Goal: Information Seeking & Learning: Ask a question

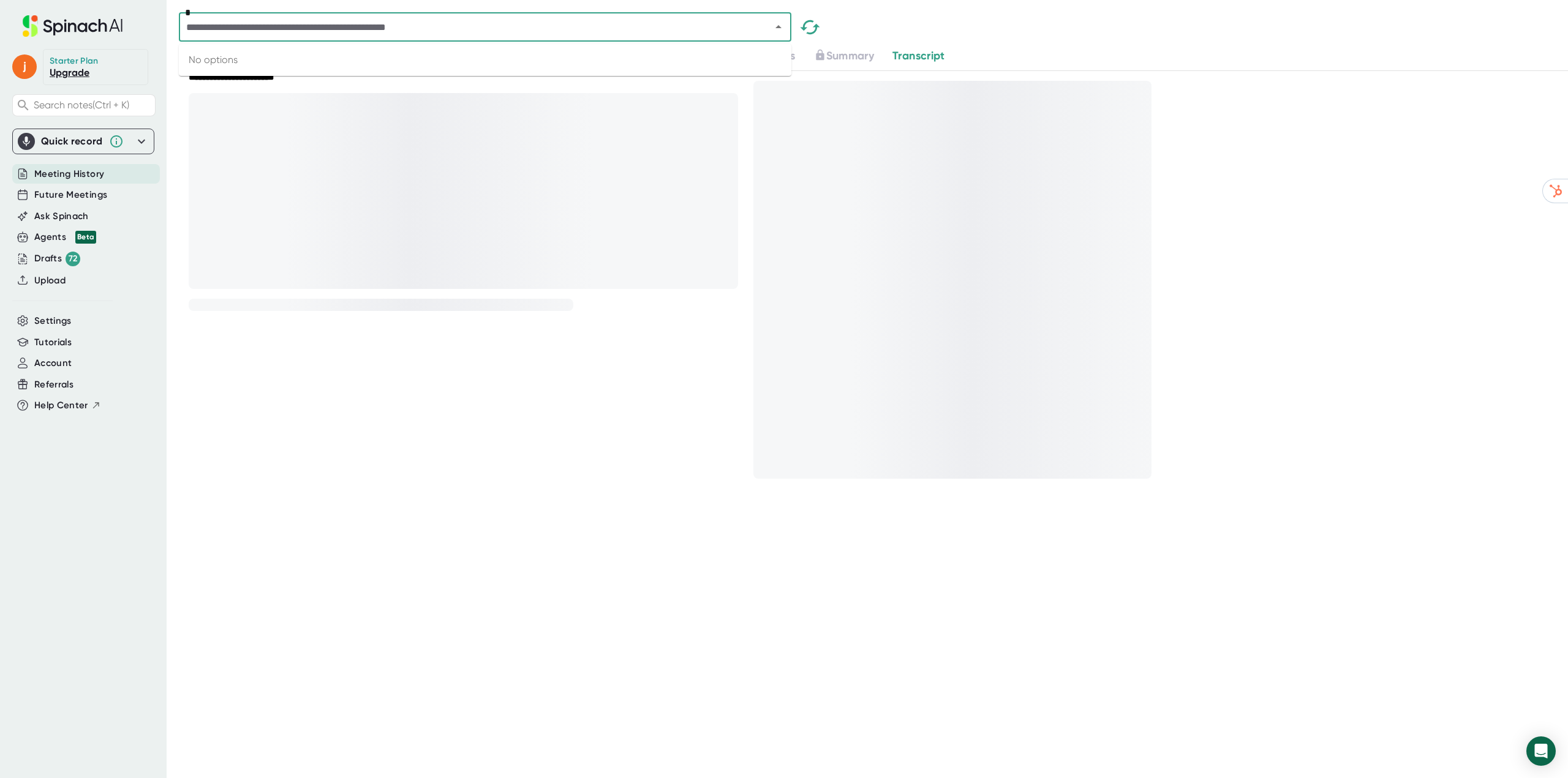
click at [380, 30] on input "text" at bounding box center [467, 27] width 569 height 17
click at [72, 172] on span "Meeting History" at bounding box center [69, 174] width 70 height 14
click at [514, 32] on input "text" at bounding box center [467, 27] width 569 height 17
click at [507, 438] on div "**********" at bounding box center [454, 273] width 550 height 450
click at [437, 26] on input "text" at bounding box center [467, 27] width 569 height 17
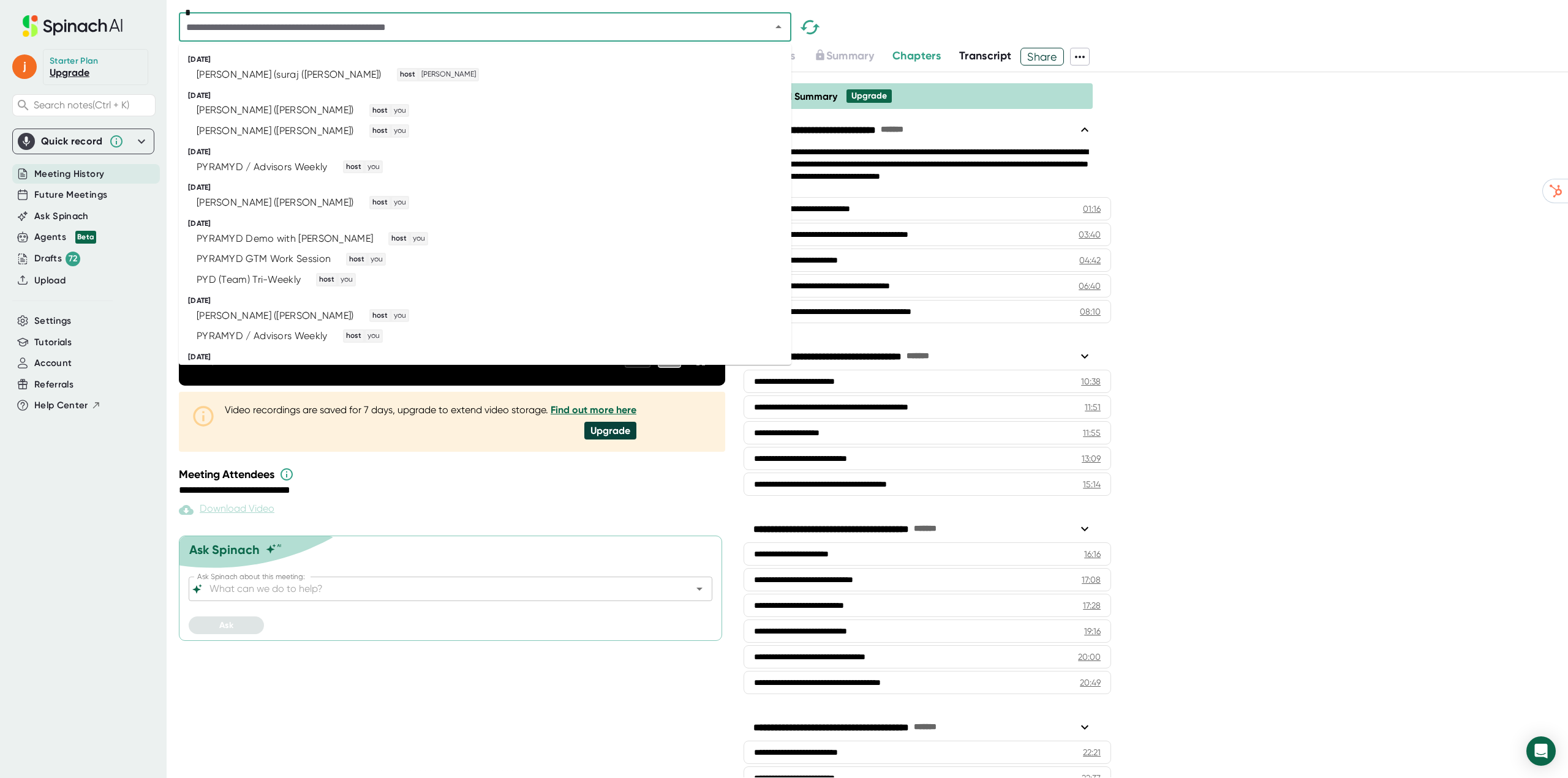
click at [79, 175] on span "Meeting History" at bounding box center [69, 174] width 70 height 14
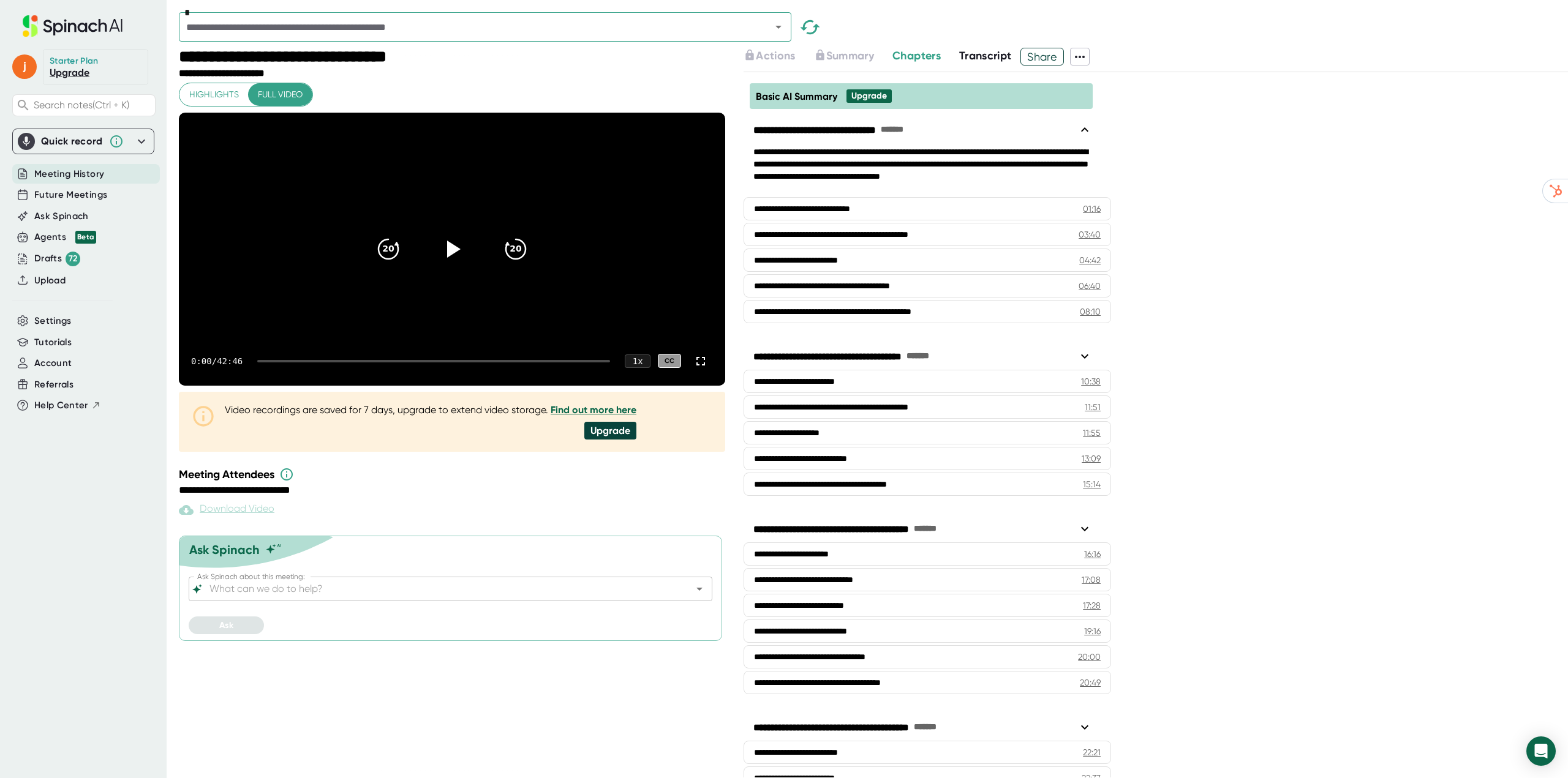
click at [782, 25] on icon "Open" at bounding box center [778, 27] width 15 height 15
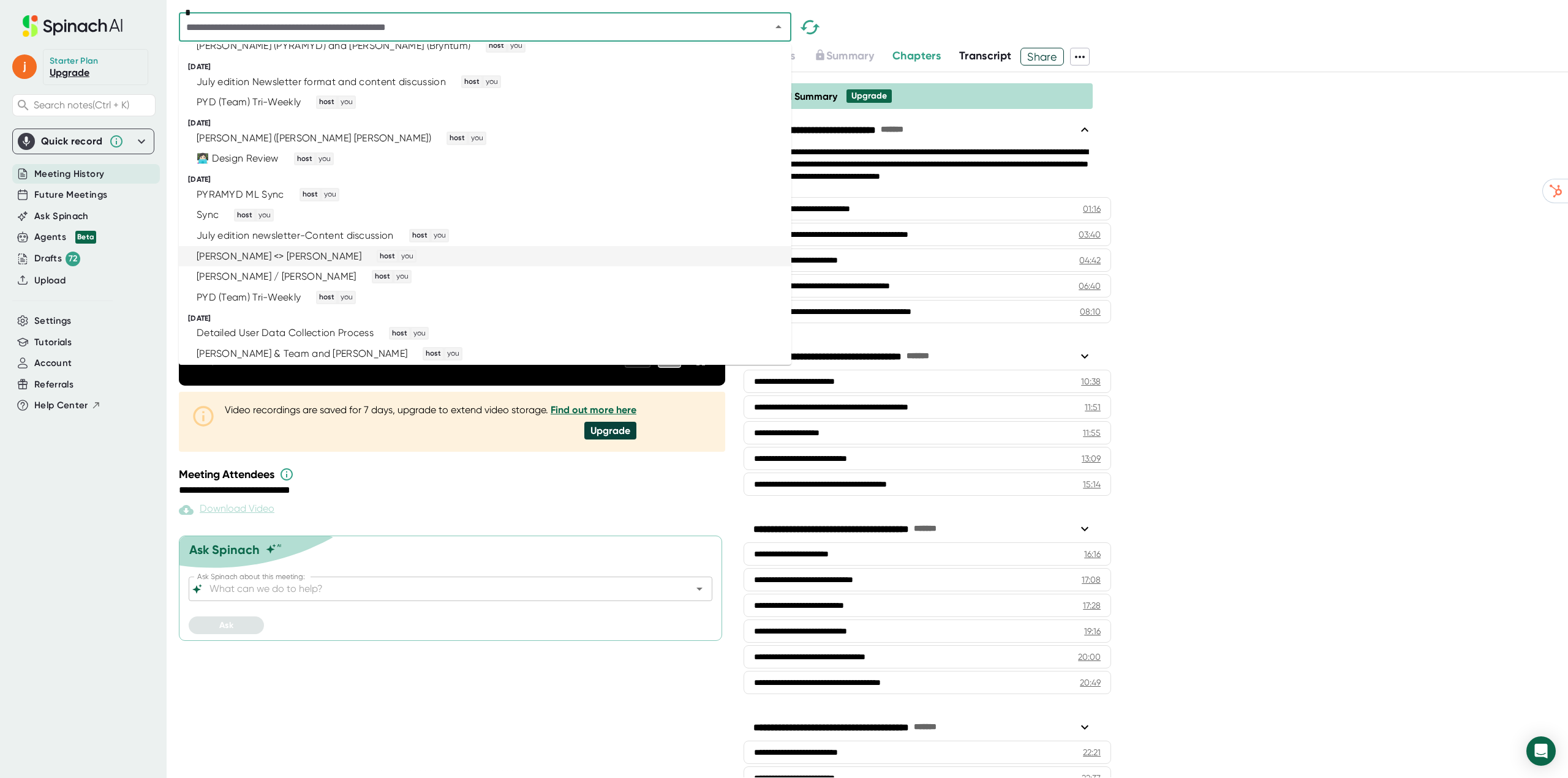
scroll to position [428, 0]
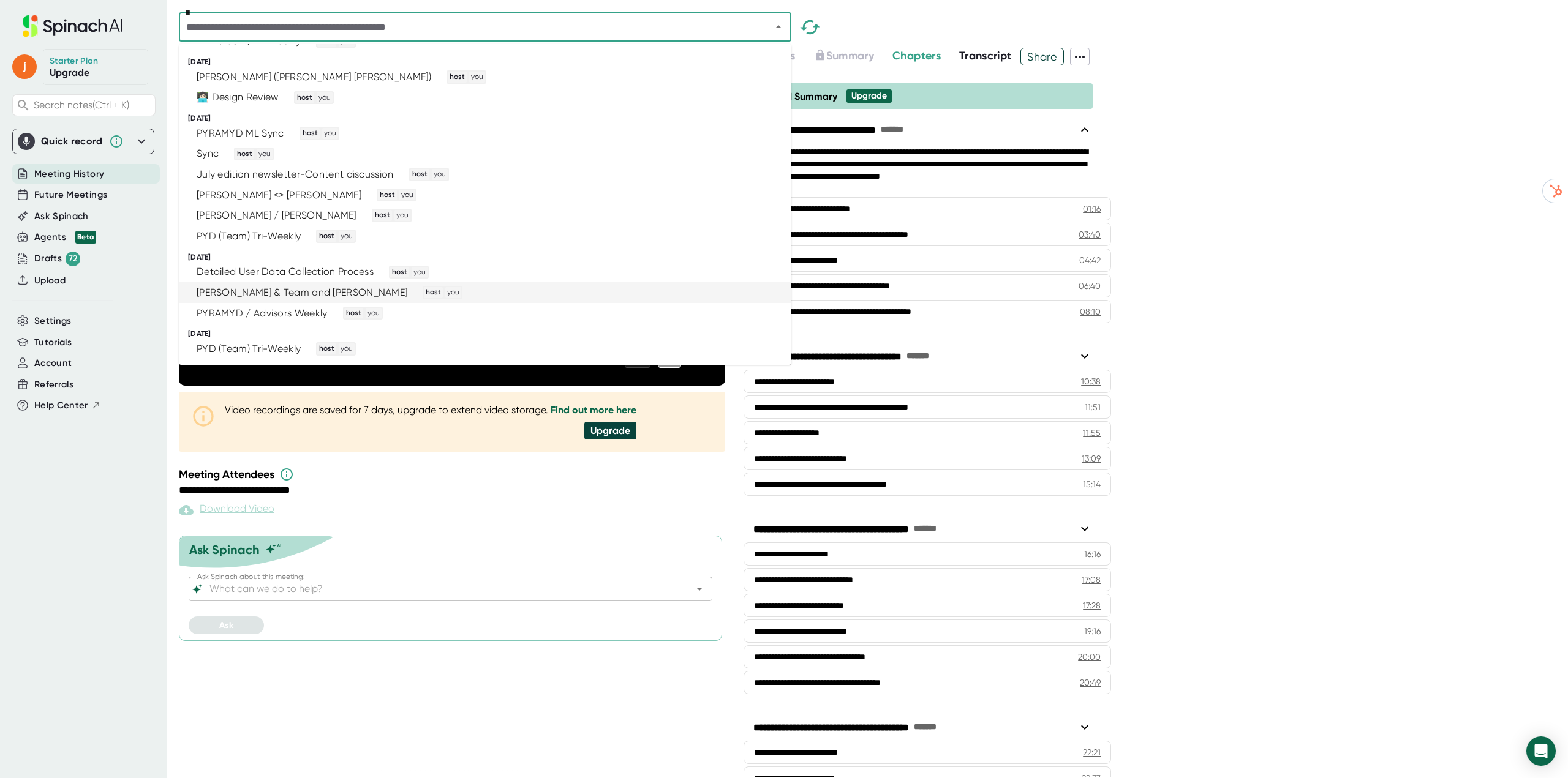
click at [258, 288] on div "[PERSON_NAME] & Team and [PERSON_NAME]" at bounding box center [302, 292] width 211 height 13
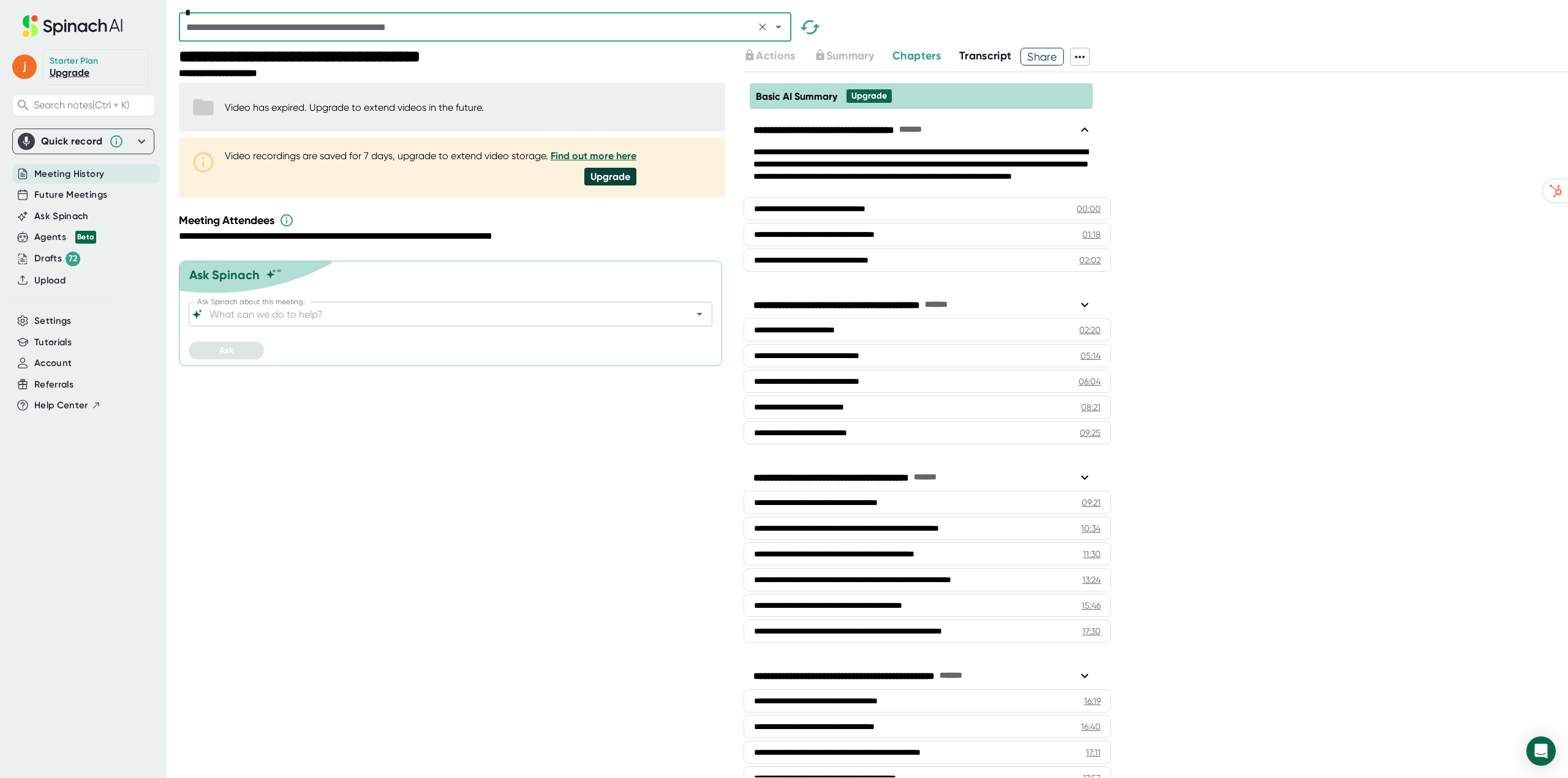
click at [987, 51] on span "Transcript" at bounding box center [985, 55] width 53 height 13
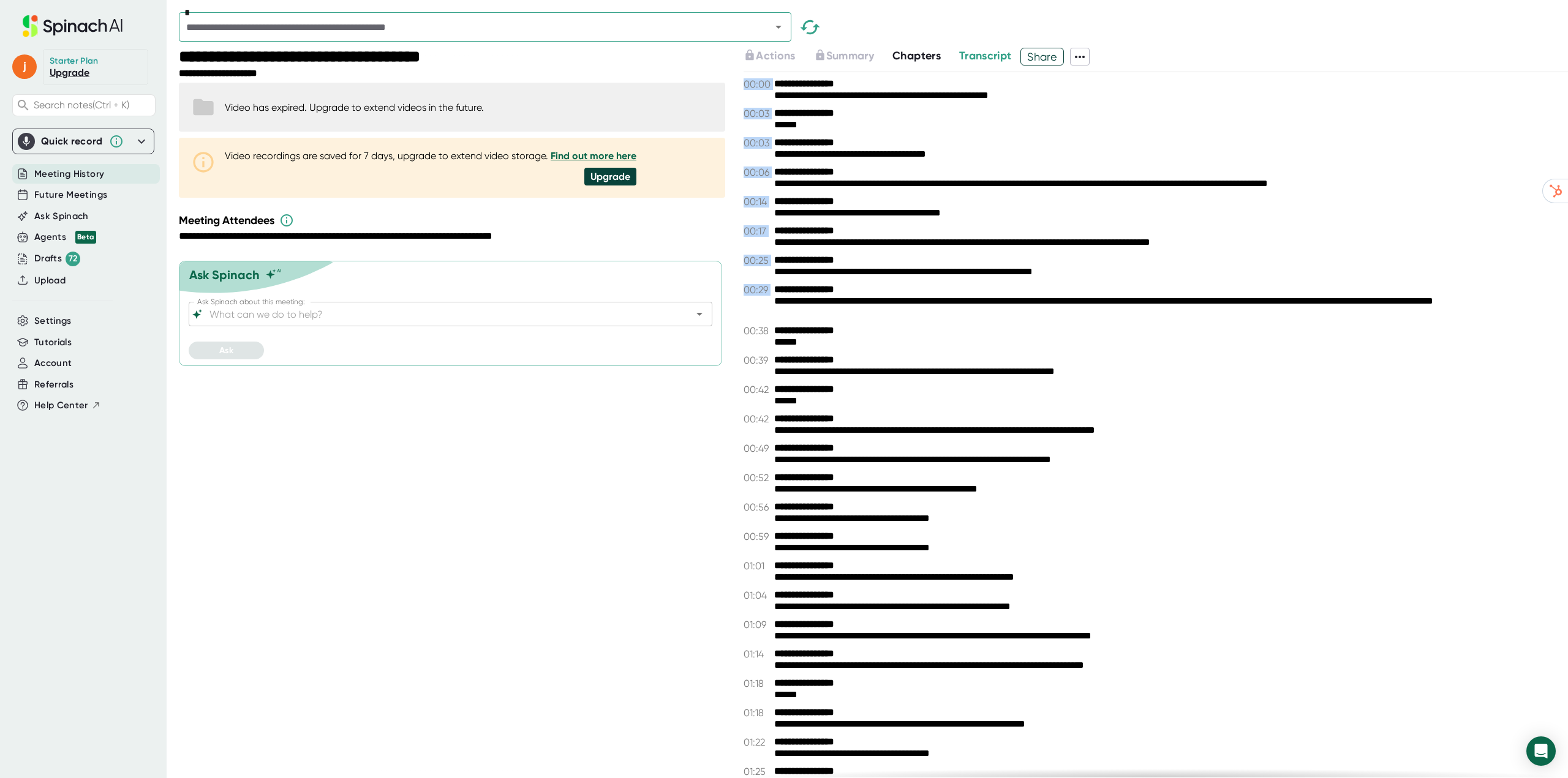
drag, startPoint x: 739, startPoint y: 82, endPoint x: 921, endPoint y: 201, distance: 217.5
click at [1031, 282] on div "**********" at bounding box center [873, 413] width 1389 height 731
click at [827, 97] on div "**********" at bounding box center [1166, 96] width 784 height 12
click at [279, 314] on input "Ask Spinach about this meeting:" at bounding box center [440, 314] width 465 height 17
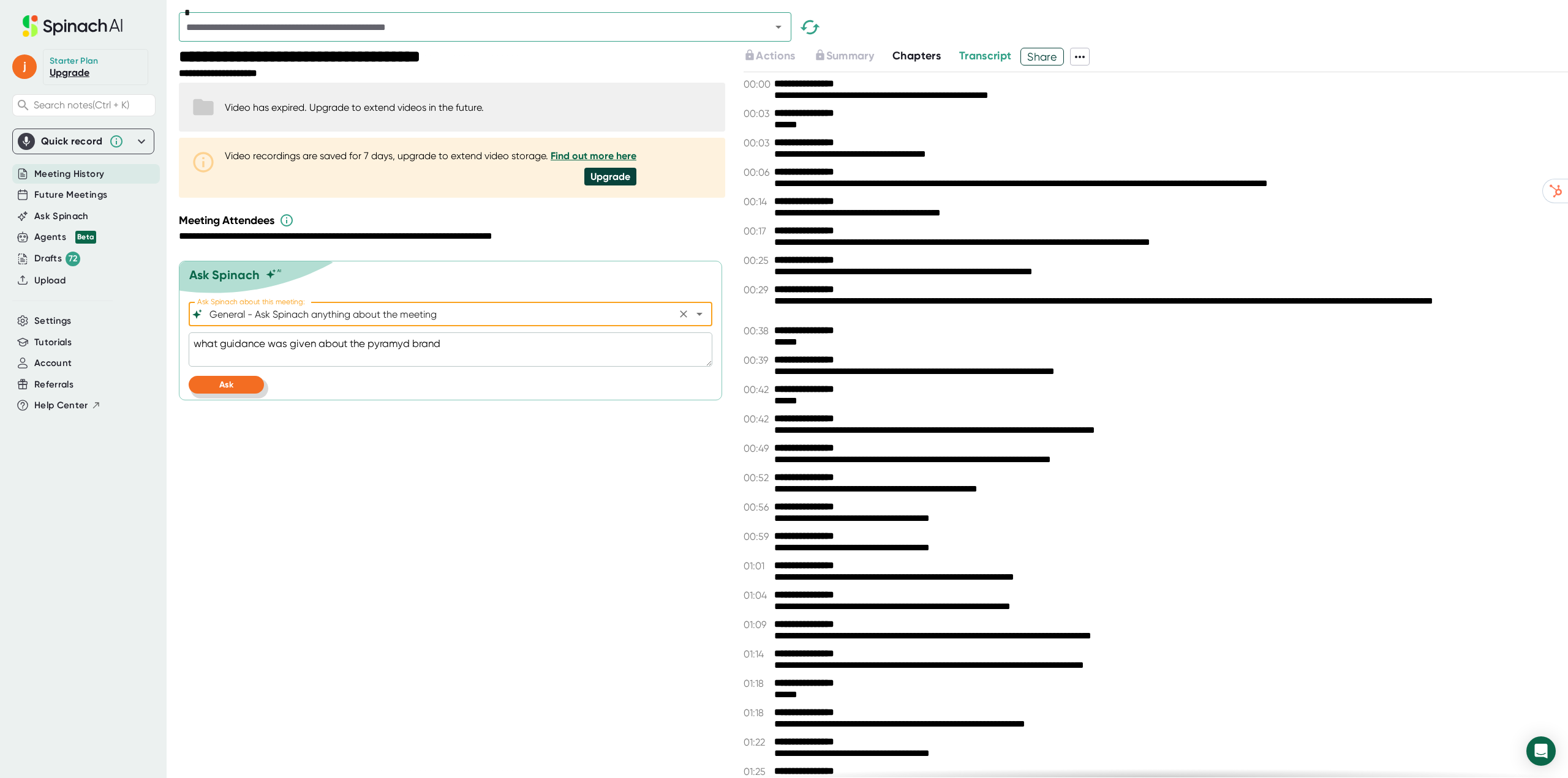
type input "General - Ask Spinach anything about the meeting"
click at [226, 379] on button "Ask" at bounding box center [226, 385] width 75 height 18
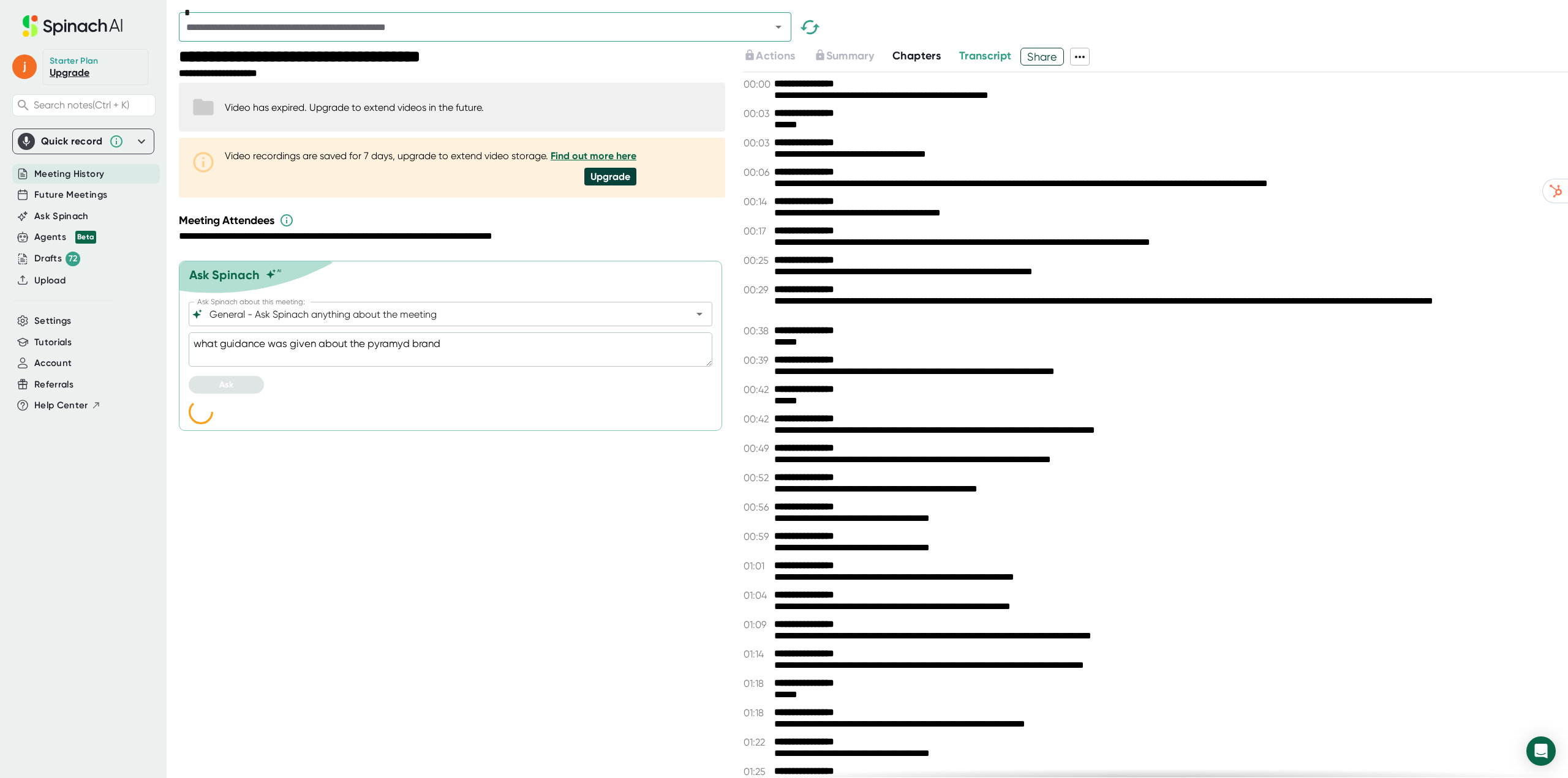
type textarea "x"
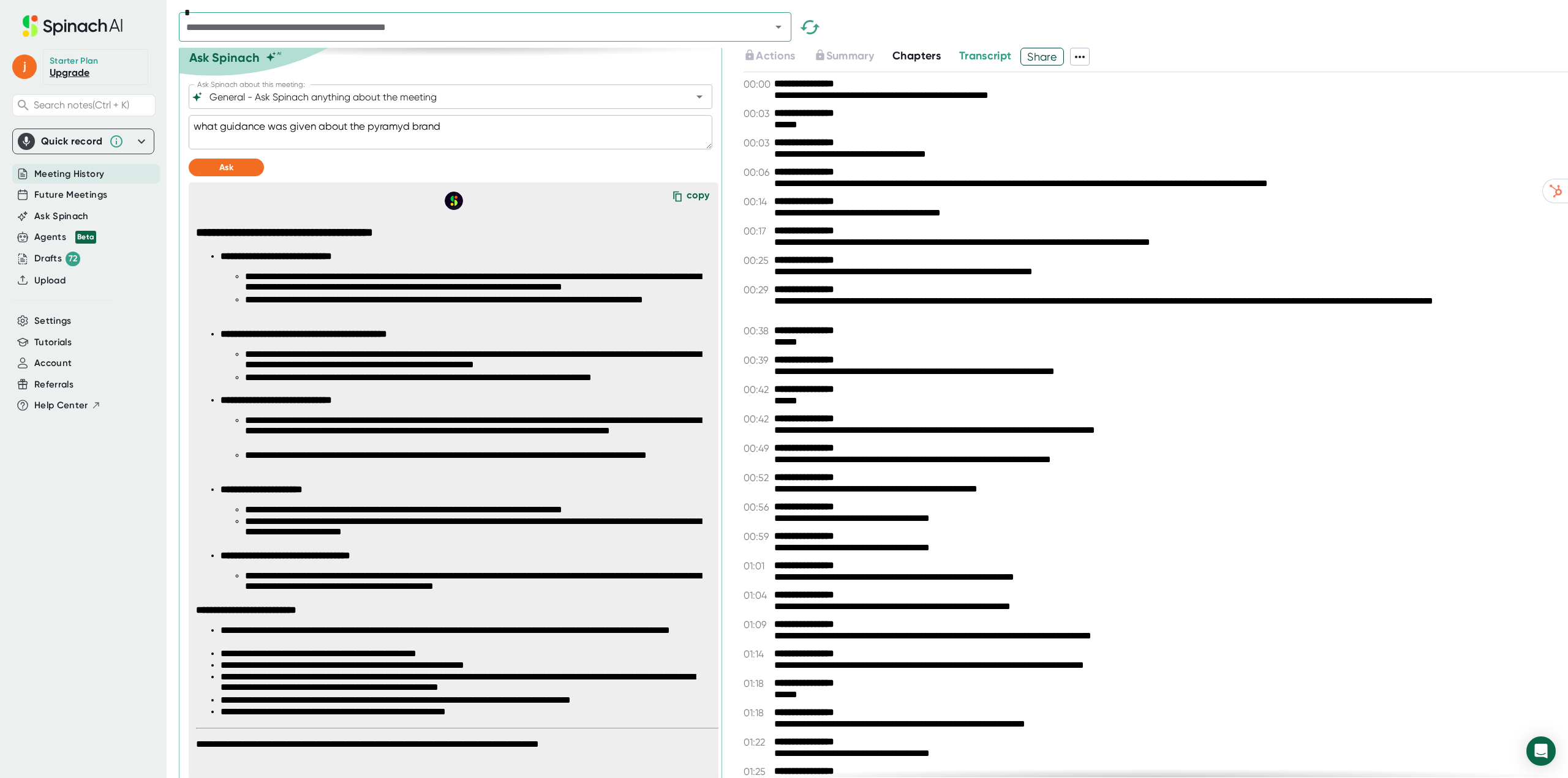
scroll to position [245, 0]
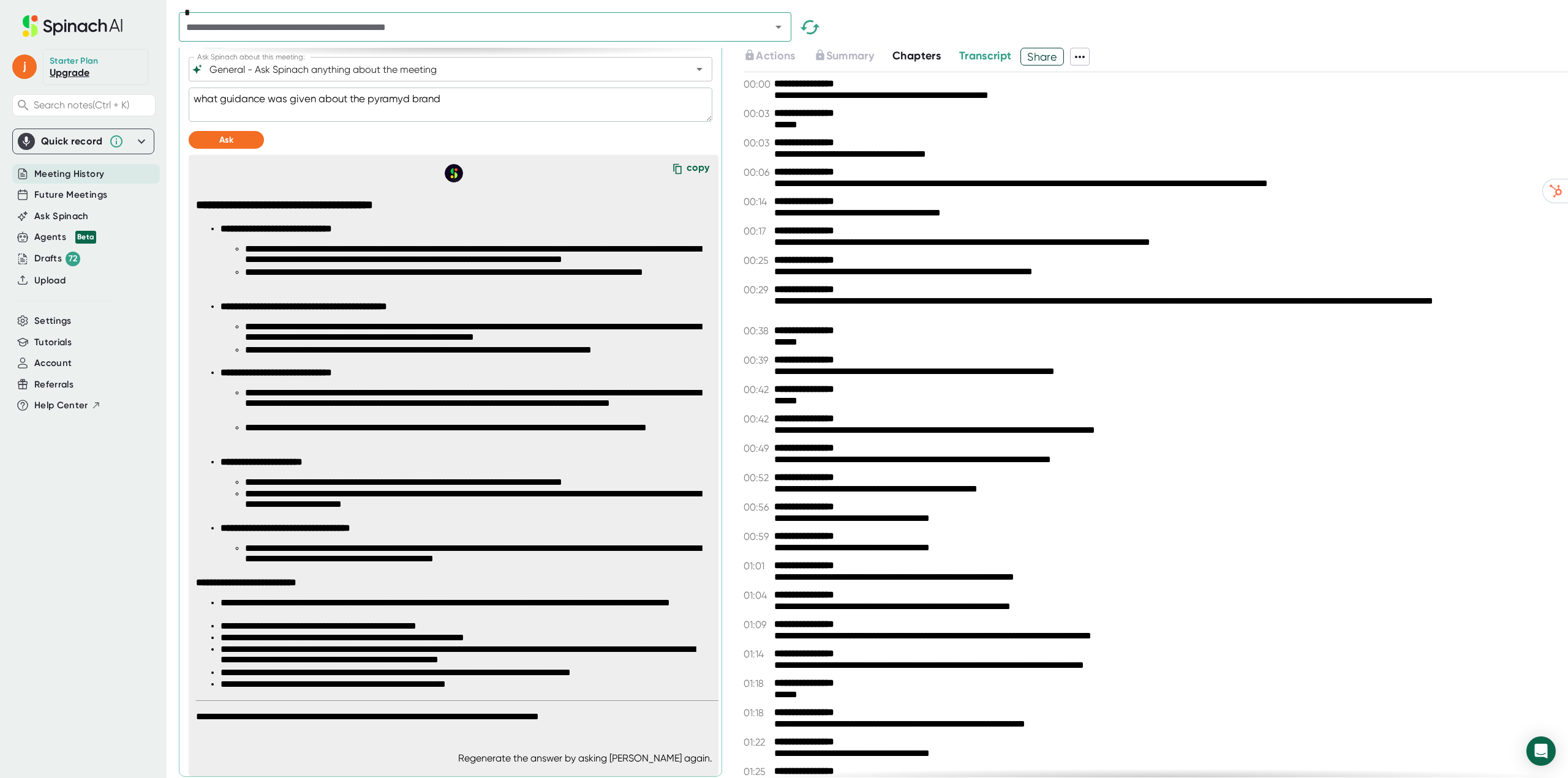
click at [420, 98] on textarea "what guidance was given about the pyramyd brand" at bounding box center [451, 104] width 524 height 34
drag, startPoint x: 482, startPoint y: 92, endPoint x: -5, endPoint y: 79, distance: 487.2
click at [0, 79] on html "**********" at bounding box center [784, 437] width 1568 height 875
type textarea "w"
type textarea "x"
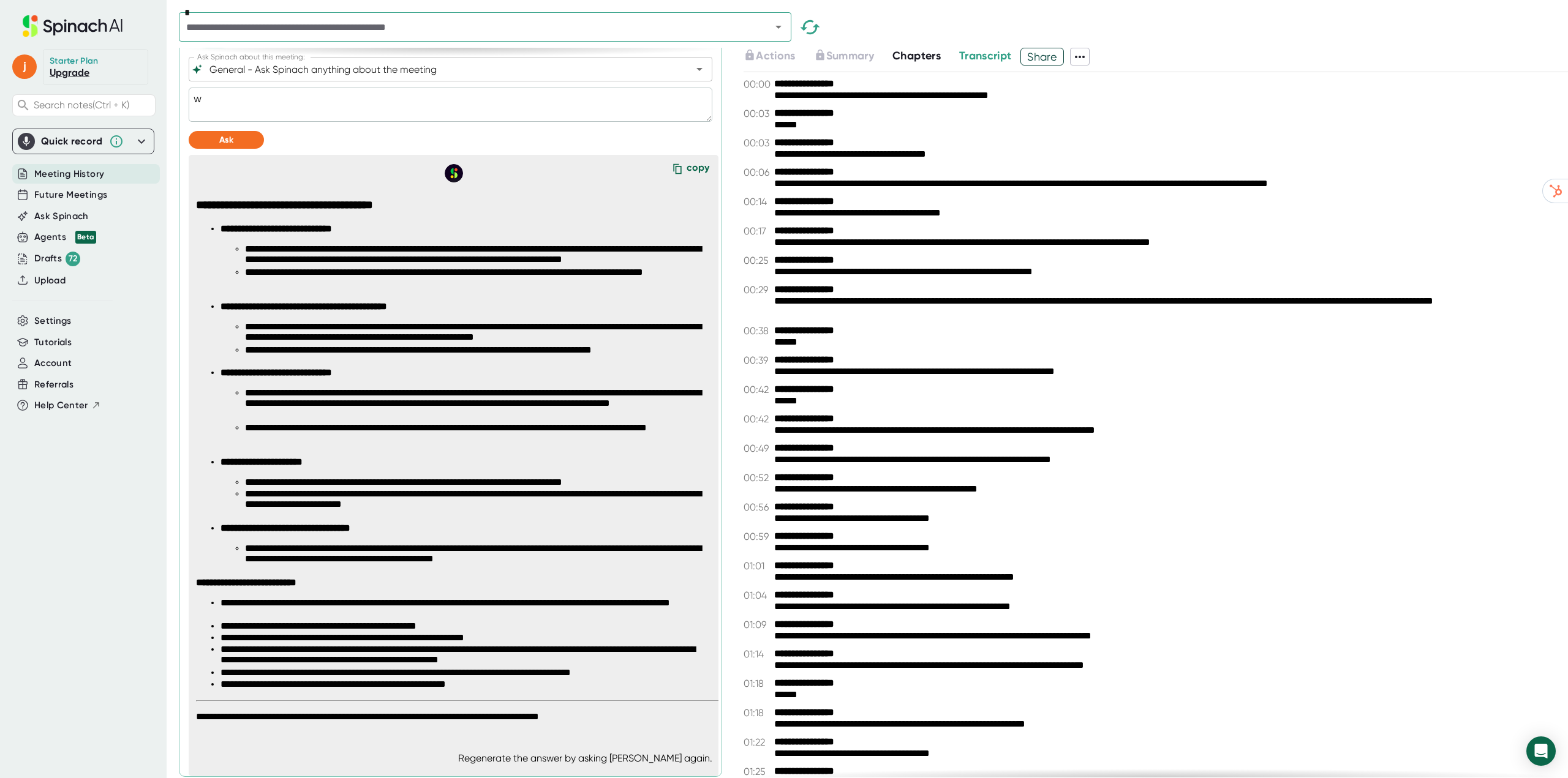
type textarea "wh"
type textarea "x"
type textarea "wha"
type textarea "x"
type textarea "what"
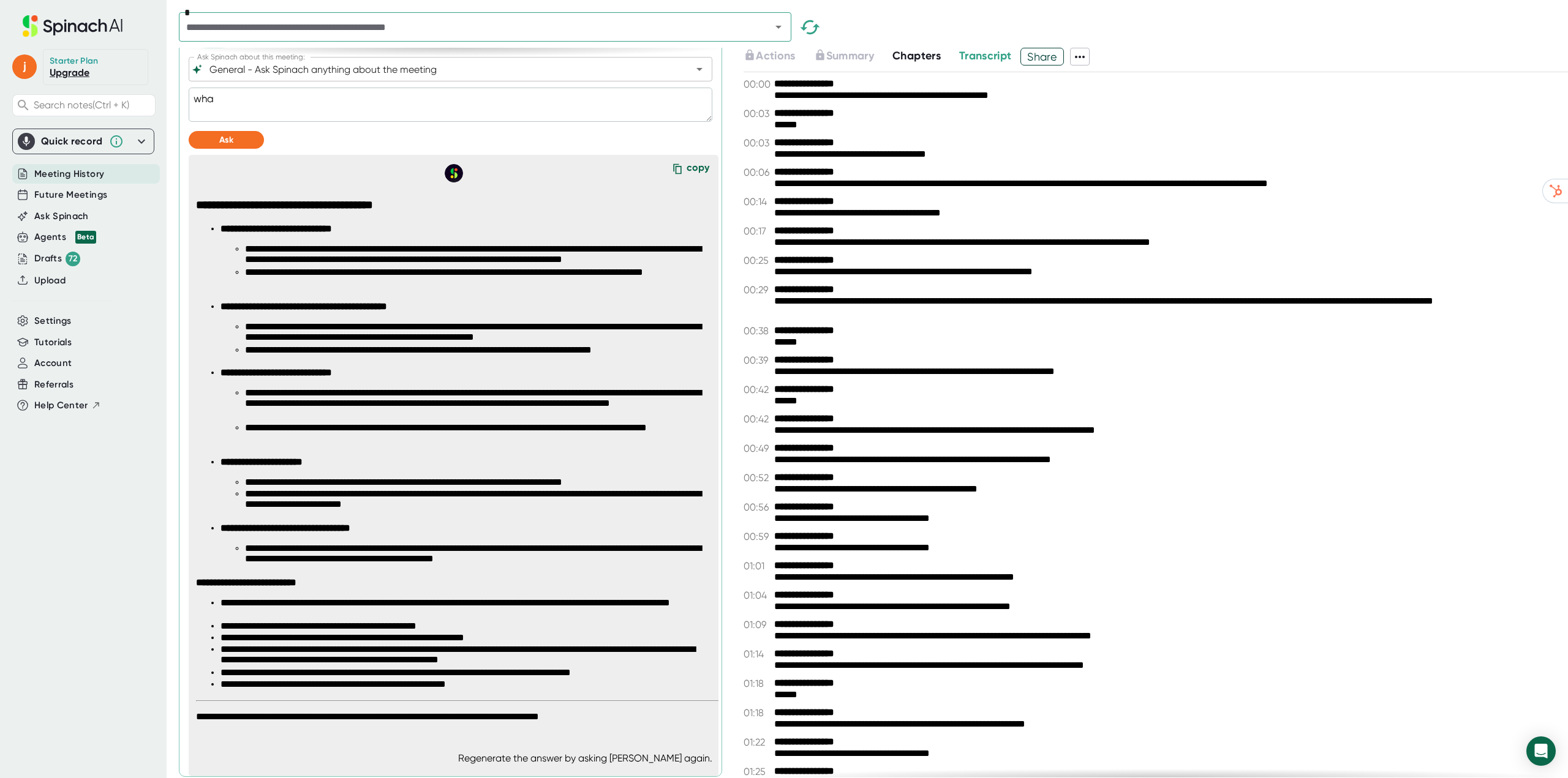
type textarea "x"
type textarea "what"
type textarea "x"
type textarea "what w"
type textarea "x"
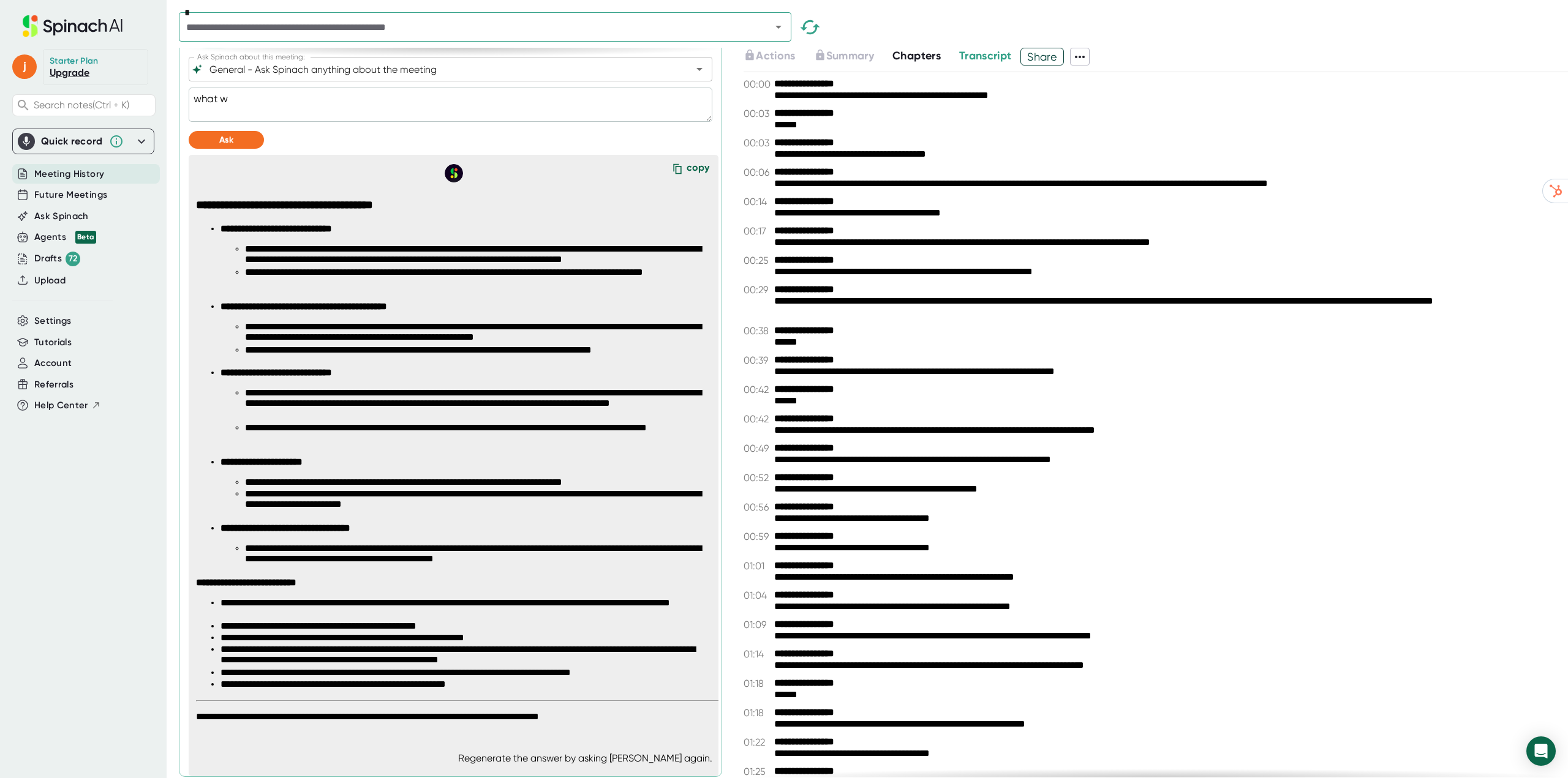
type textarea "what wa"
type textarea "x"
type textarea "what was"
type textarea "x"
type textarea "what was"
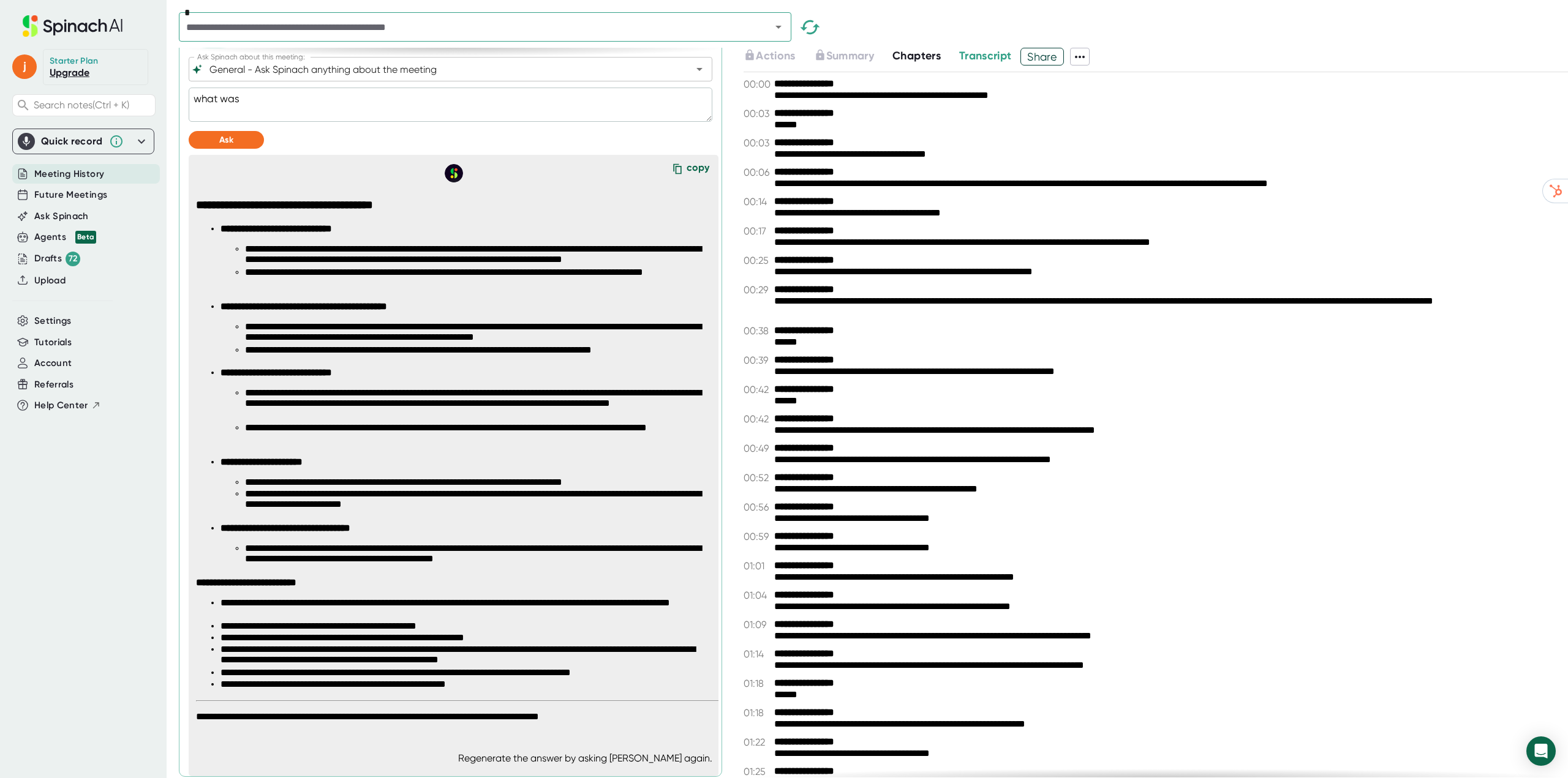
type textarea "x"
type textarea "what was m"
type textarea "x"
type textarea "what was me"
type textarea "x"
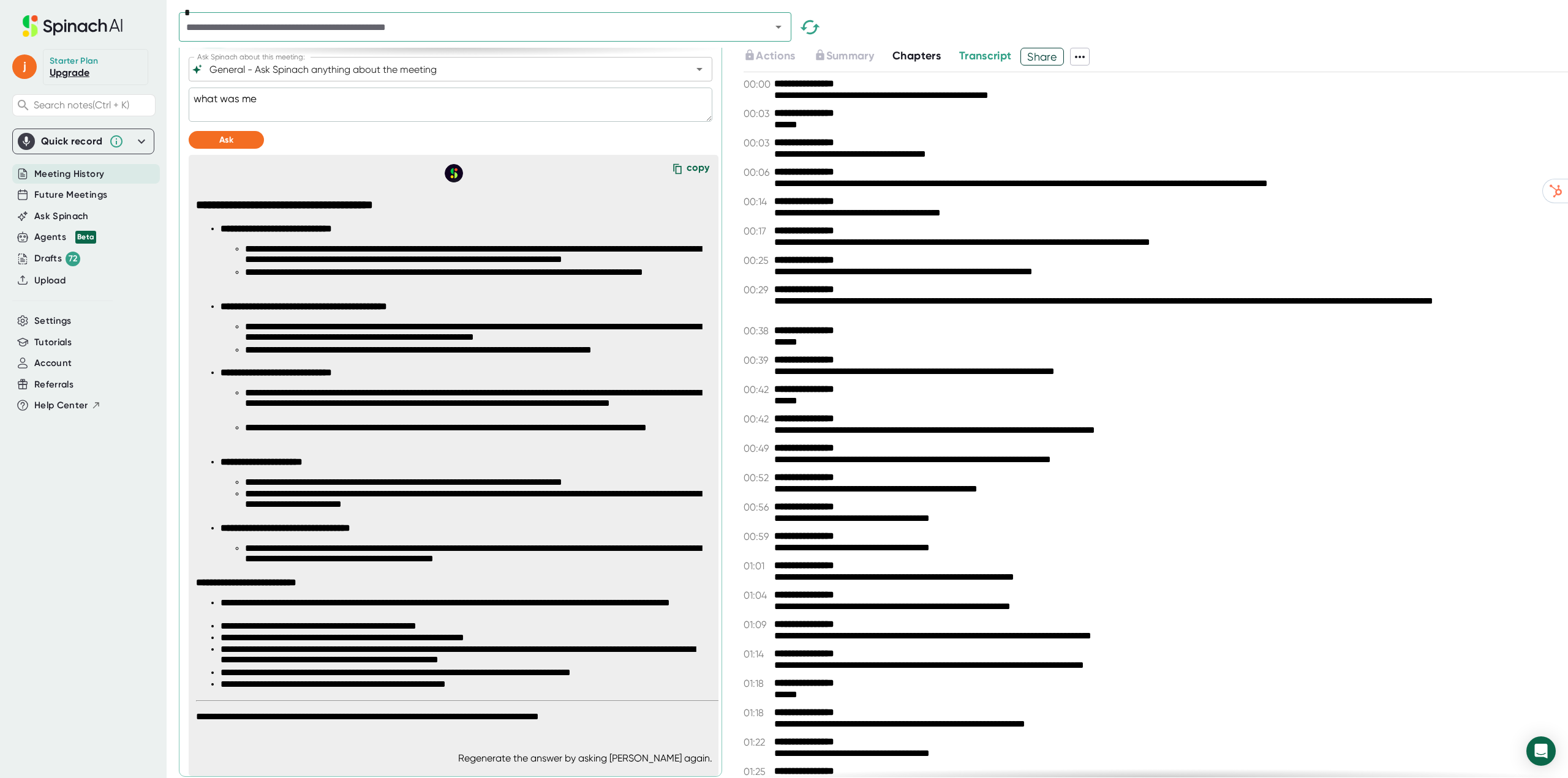
type textarea "what was men"
type textarea "x"
type textarea "what was ment"
type textarea "x"
type textarea "what was menti"
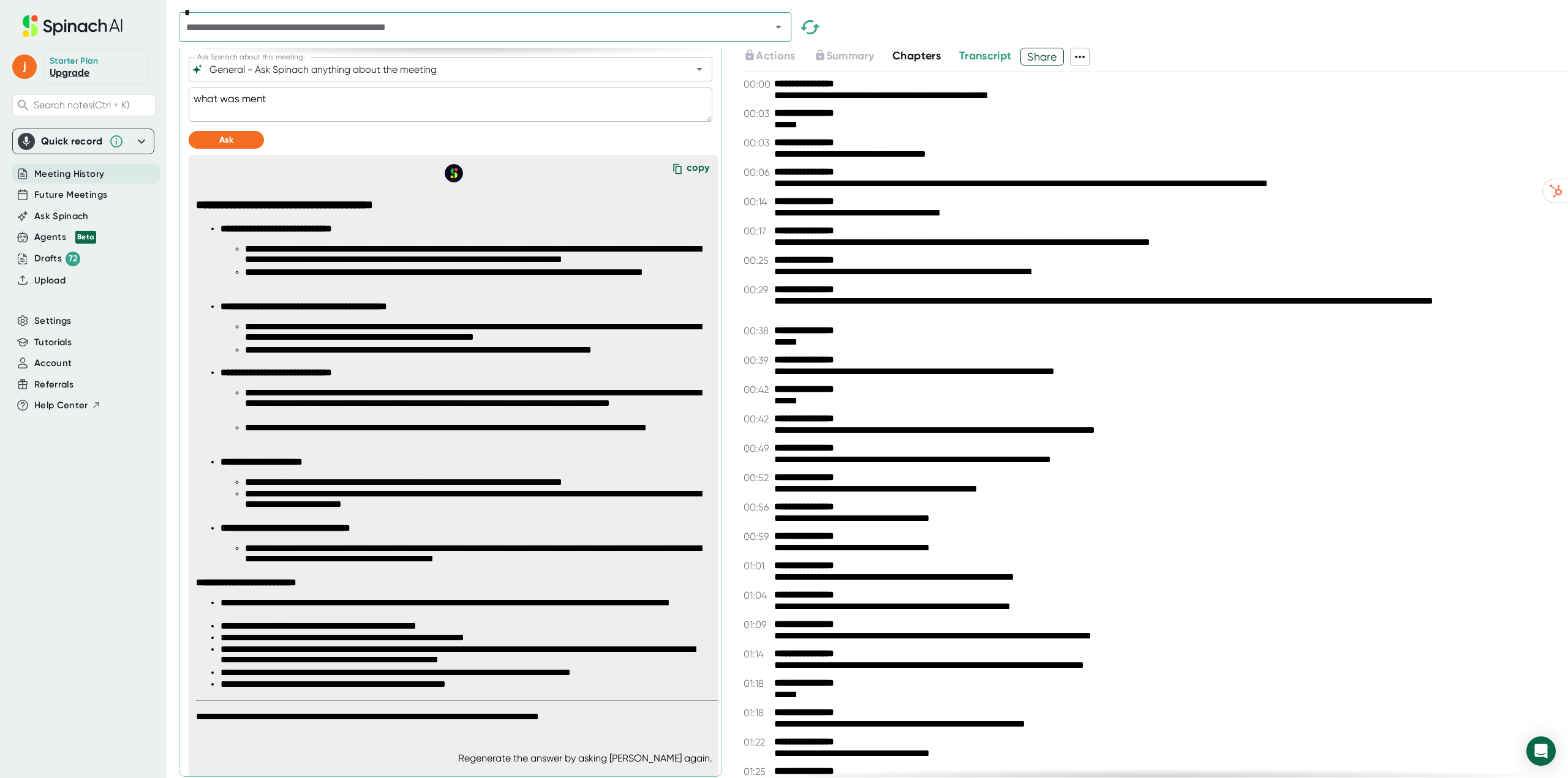
type textarea "x"
type textarea "what was mentio"
type textarea "x"
type textarea "what was mention"
type textarea "x"
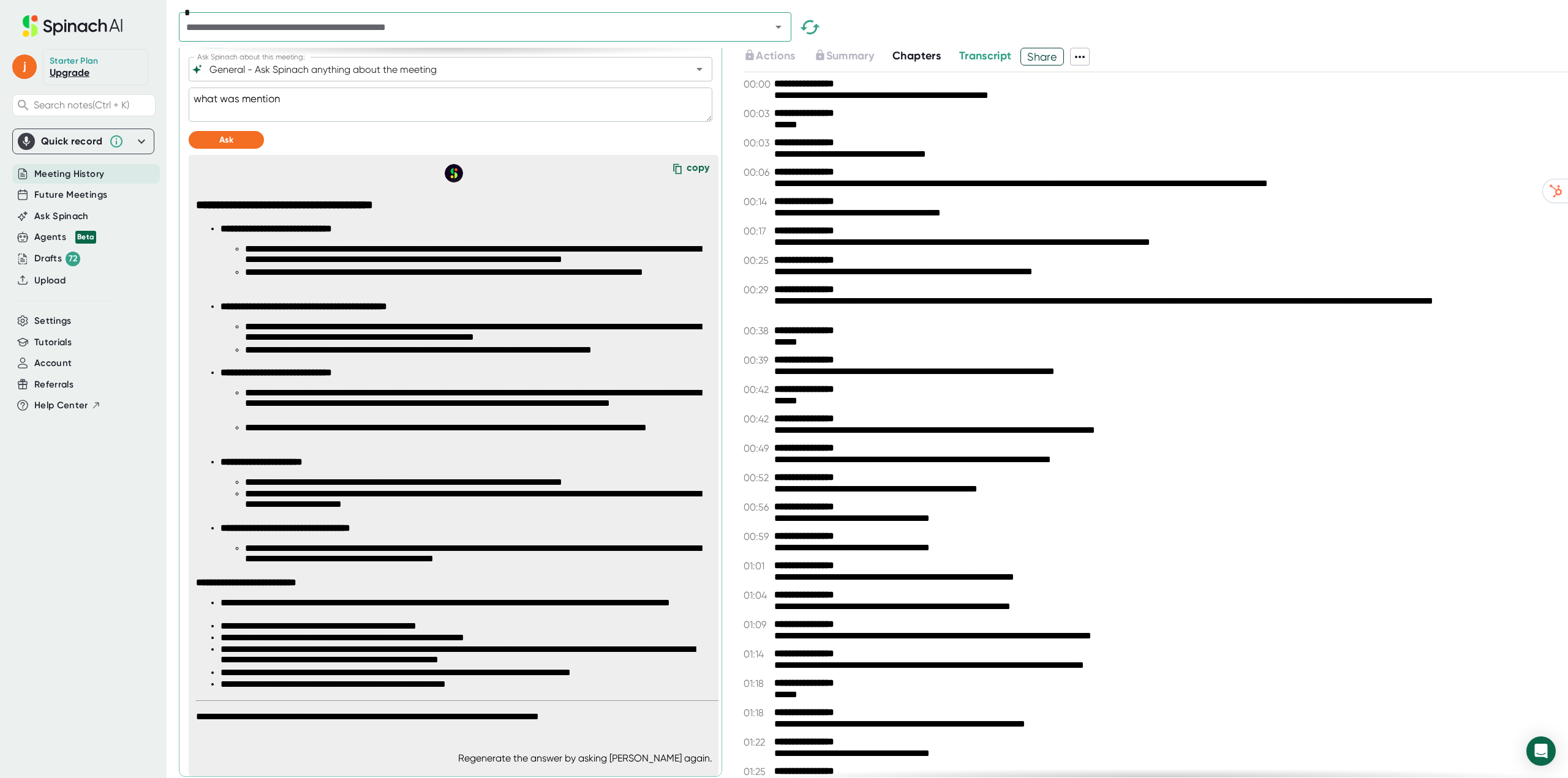
type textarea "what was mentione"
type textarea "x"
type textarea "what was mentioned"
type textarea "x"
type textarea "what was mentioned"
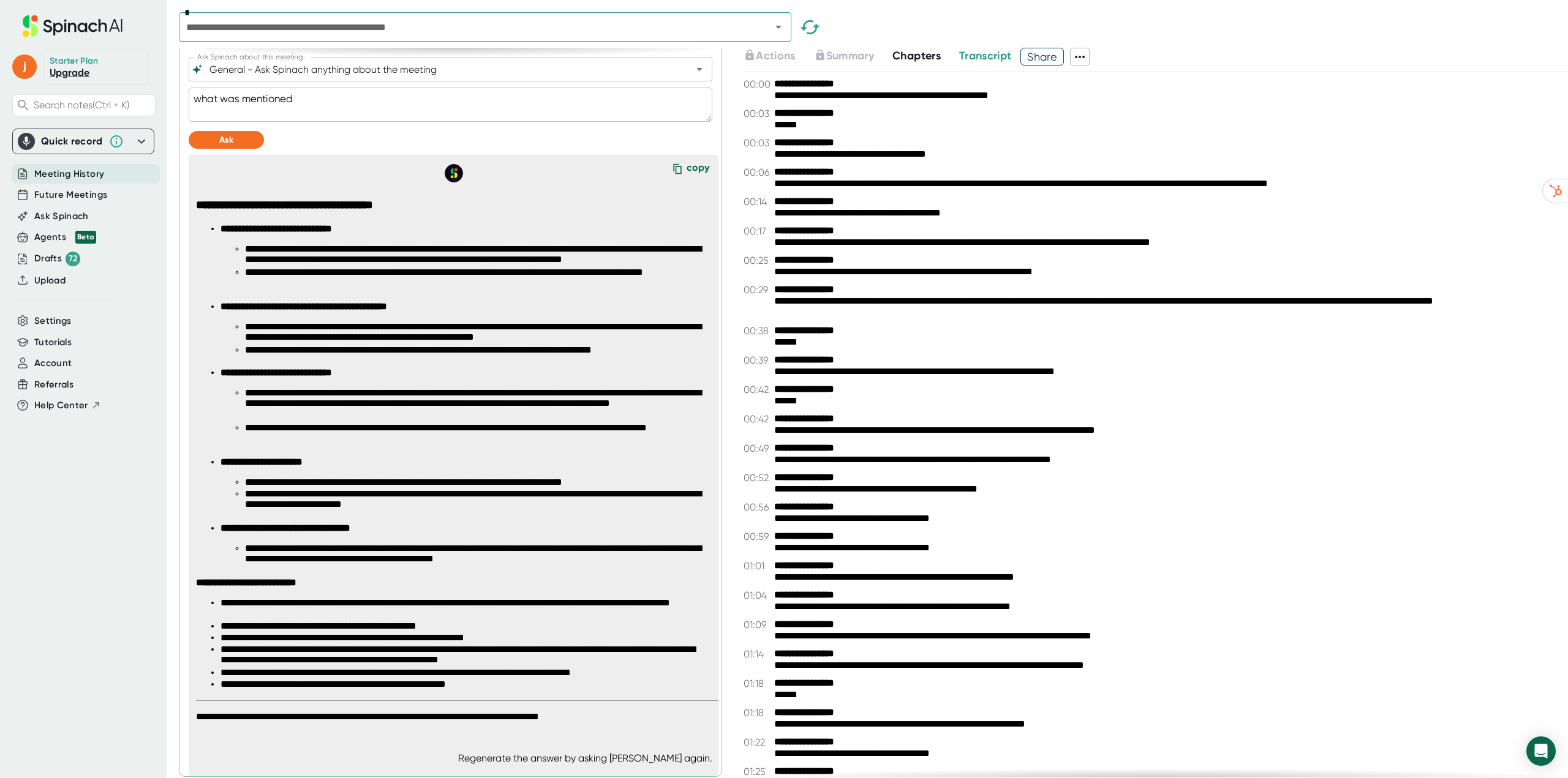
type textarea "x"
type textarea "what was mentioned a"
type textarea "x"
type textarea "what was mentioned ab"
type textarea "x"
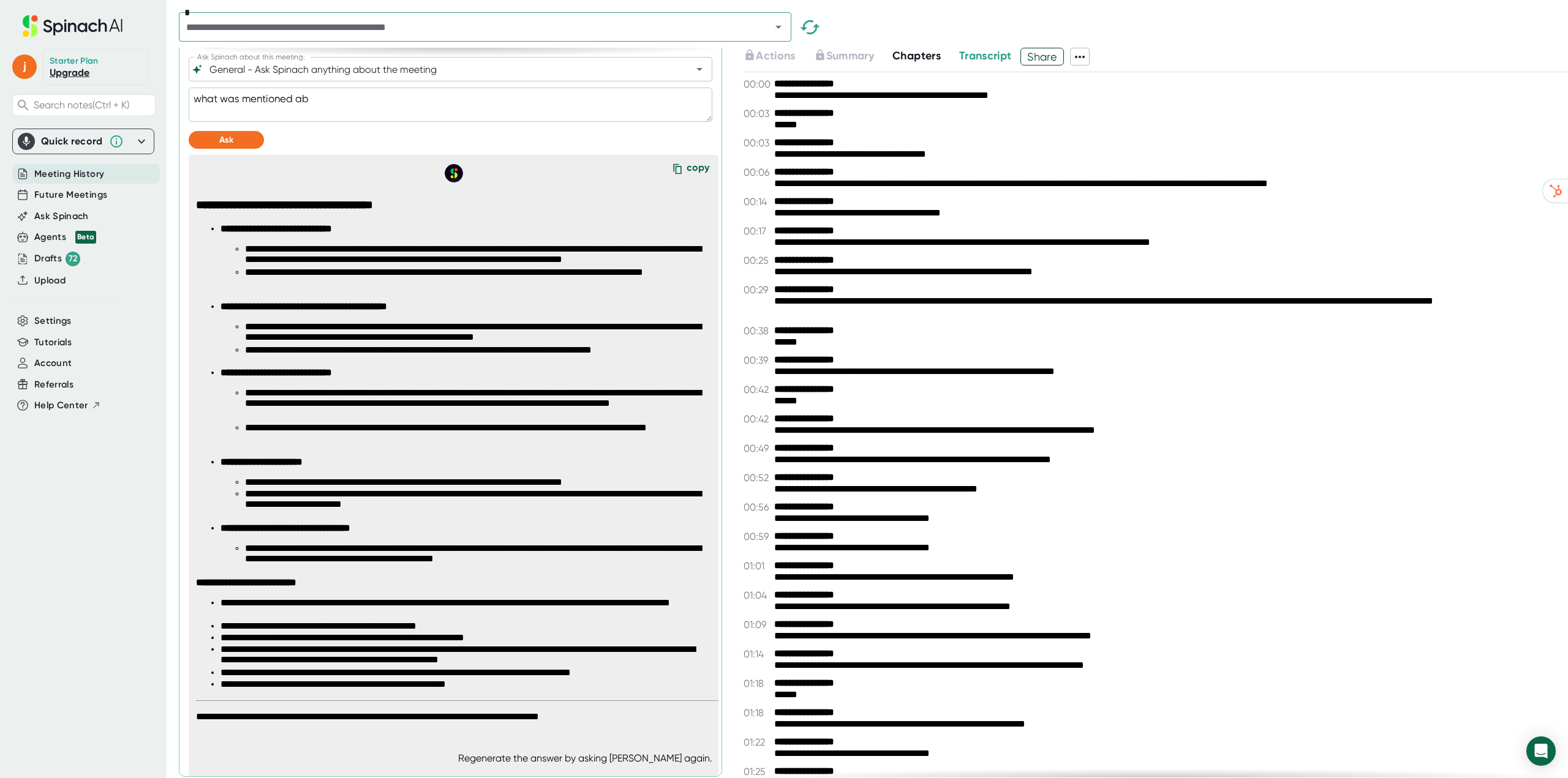
type textarea "what was mentioned abo"
type textarea "x"
type textarea "what was mentioned abou"
type textarea "x"
type textarea "what was mentioned about"
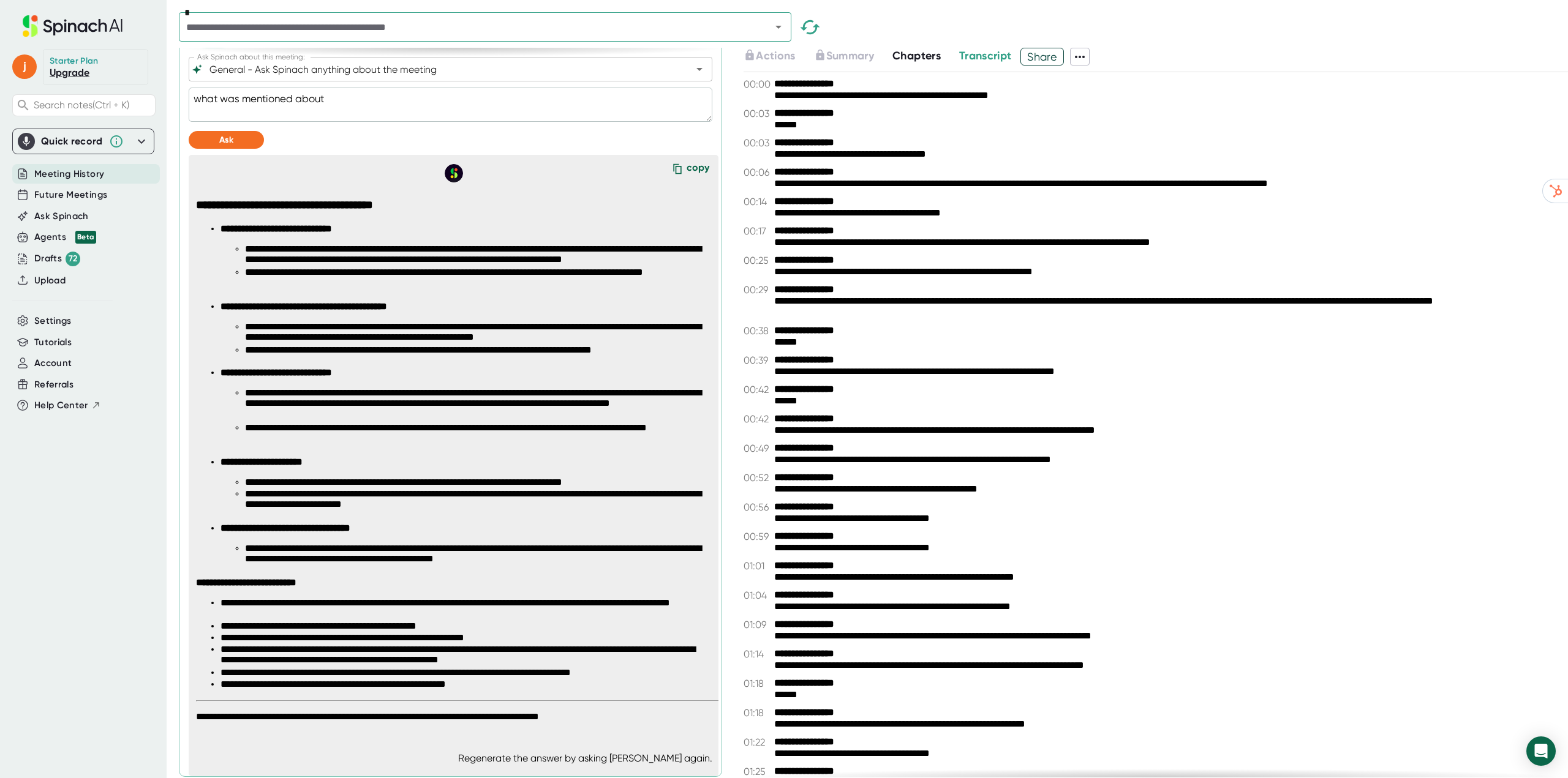
type textarea "x"
type textarea "what was mentioned about"
type textarea "x"
type textarea "what was mentioned about d"
type textarea "x"
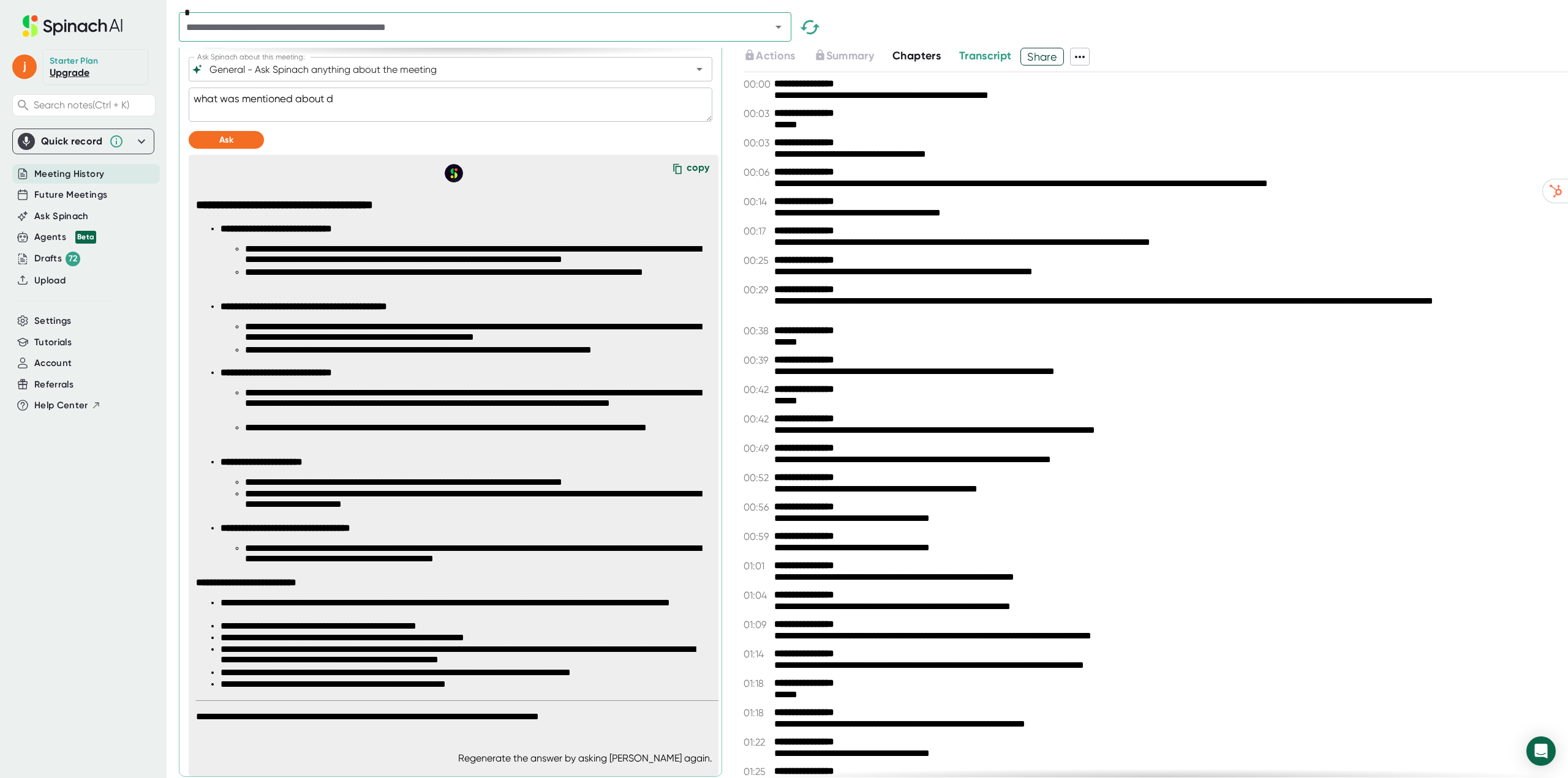
type textarea "what was mentioned about da"
type textarea "x"
type textarea "what was mentioned about dat"
type textarea "x"
type textarea "what was mentioned about data"
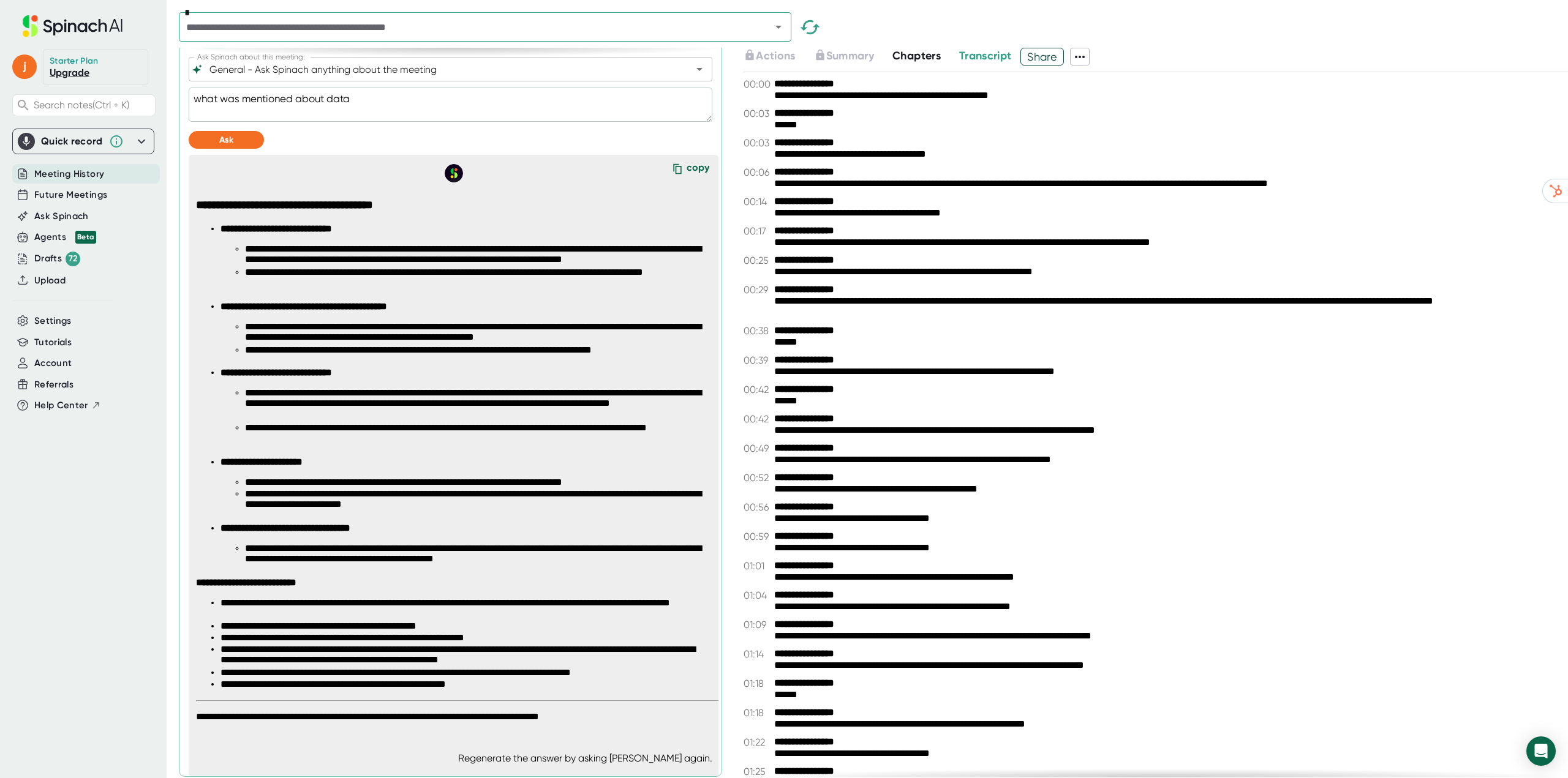
type textarea "x"
type textarea "what was mentioned about data"
type textarea "x"
type textarea "what was mentioned about data a"
type textarea "x"
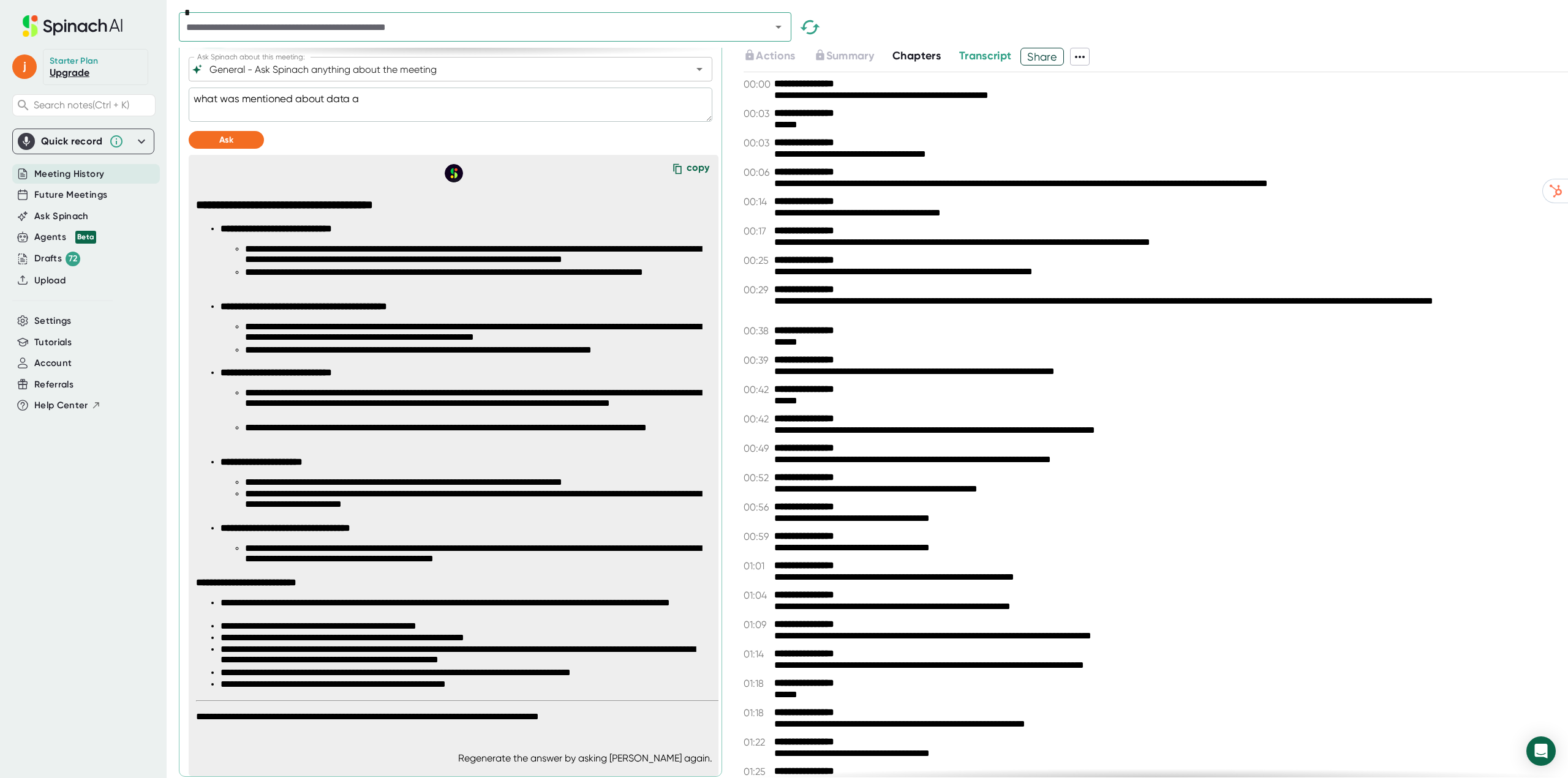
type textarea "what was mentioned about data an"
type textarea "x"
type textarea "what was mentioned about data and"
type textarea "x"
type textarea "what was mentioned about data and"
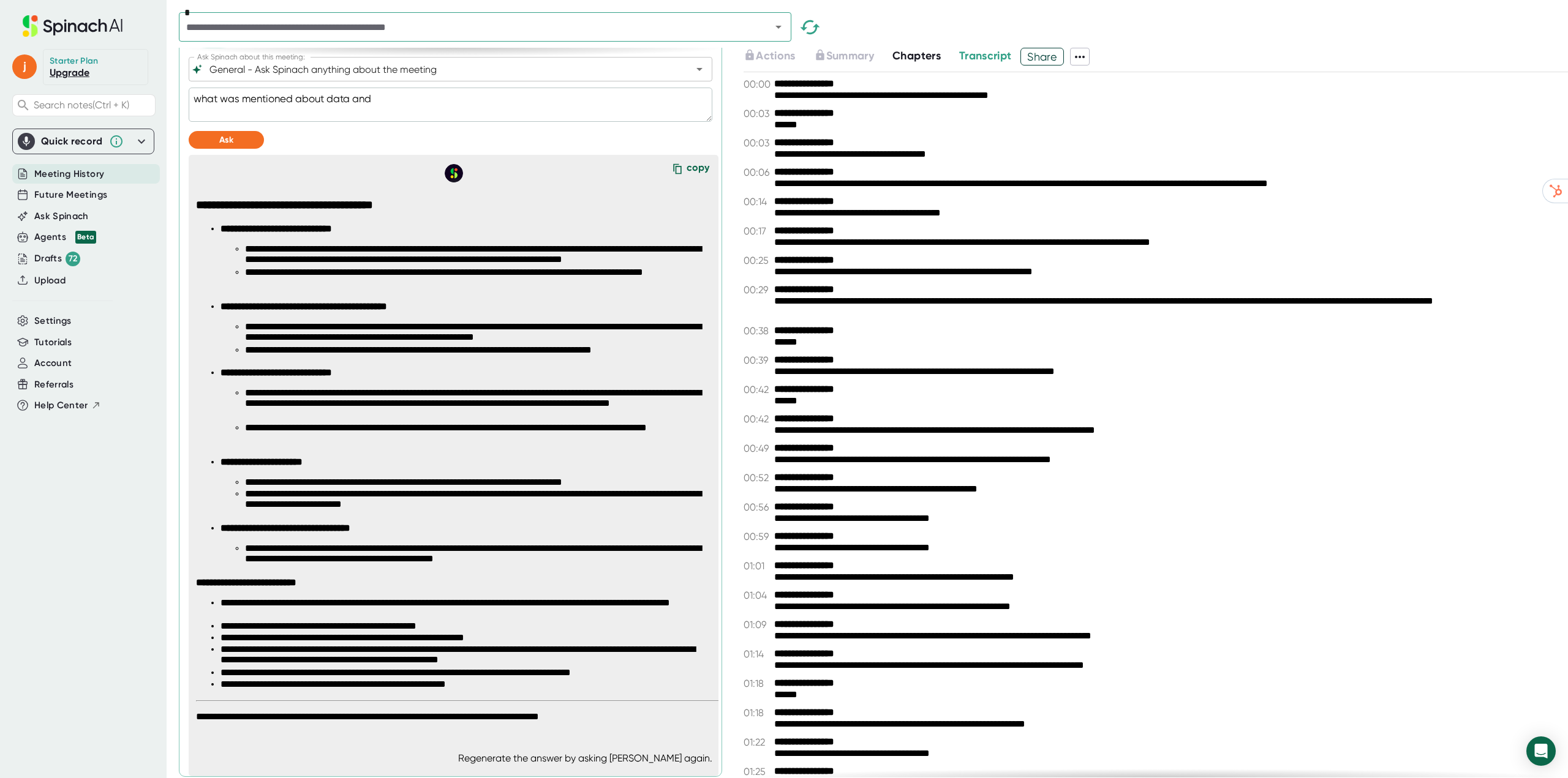
type textarea "x"
type textarea "what was mentioned about data and t"
type textarea "x"
type textarea "what was mentioned about data and th"
type textarea "x"
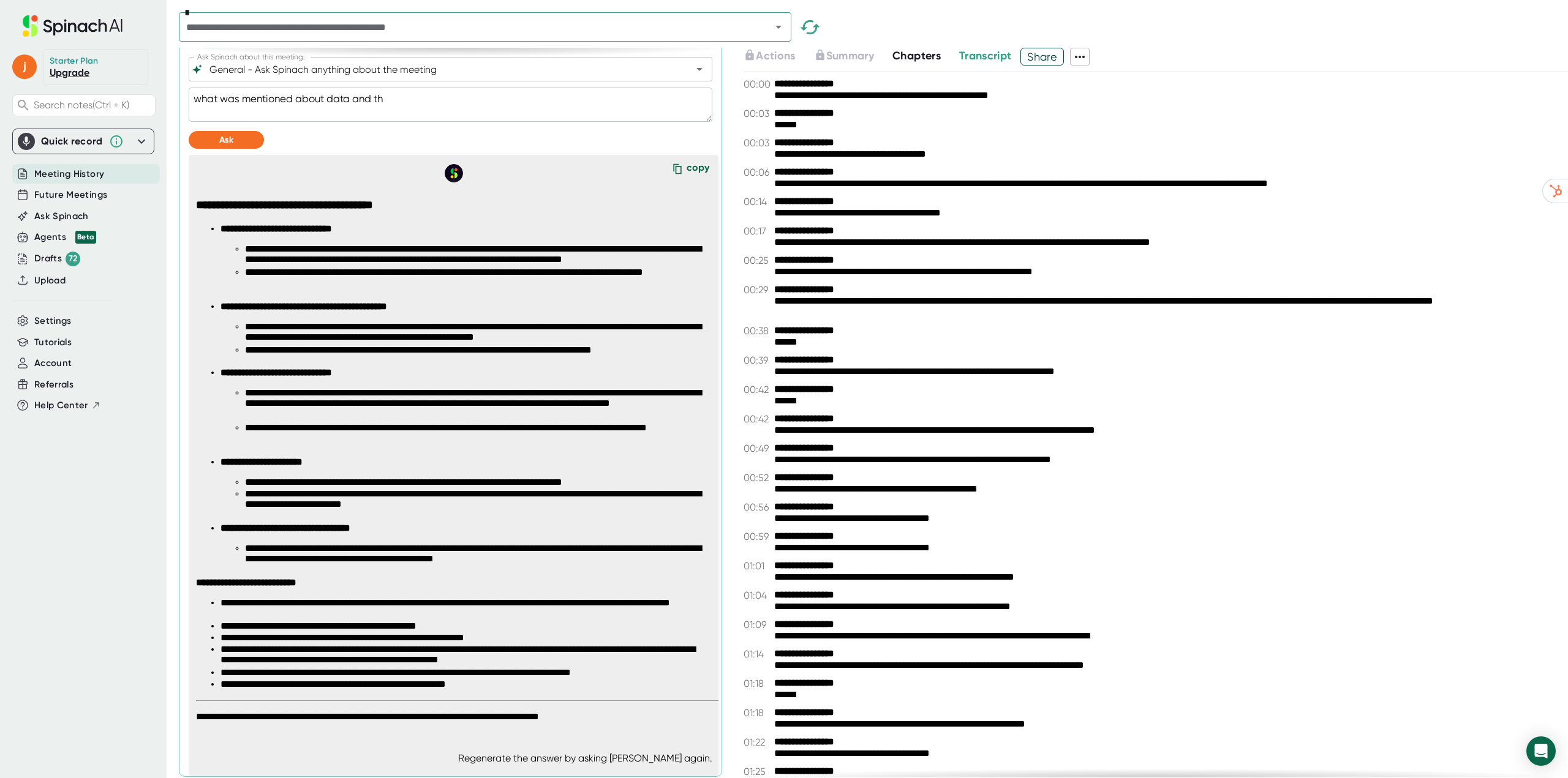
type textarea "what was mentioned about data and the"
type textarea "x"
type textarea "what was mentioned about data and the"
type textarea "x"
type textarea "what was mentioned about data and the b"
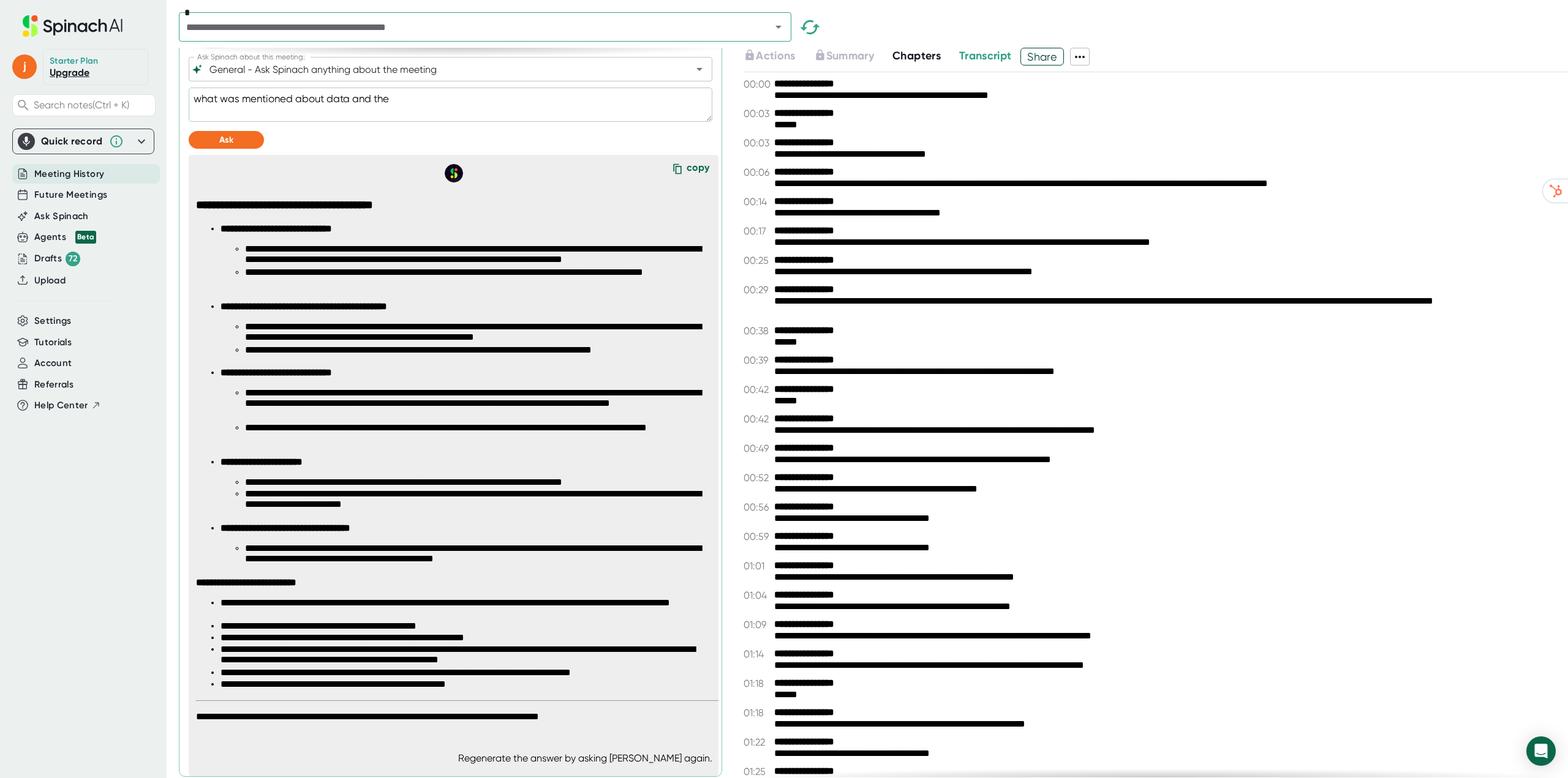
type textarea "x"
type textarea "what was mentioned about data and the br"
type textarea "x"
type textarea "what was mentioned about data and the bra"
type textarea "x"
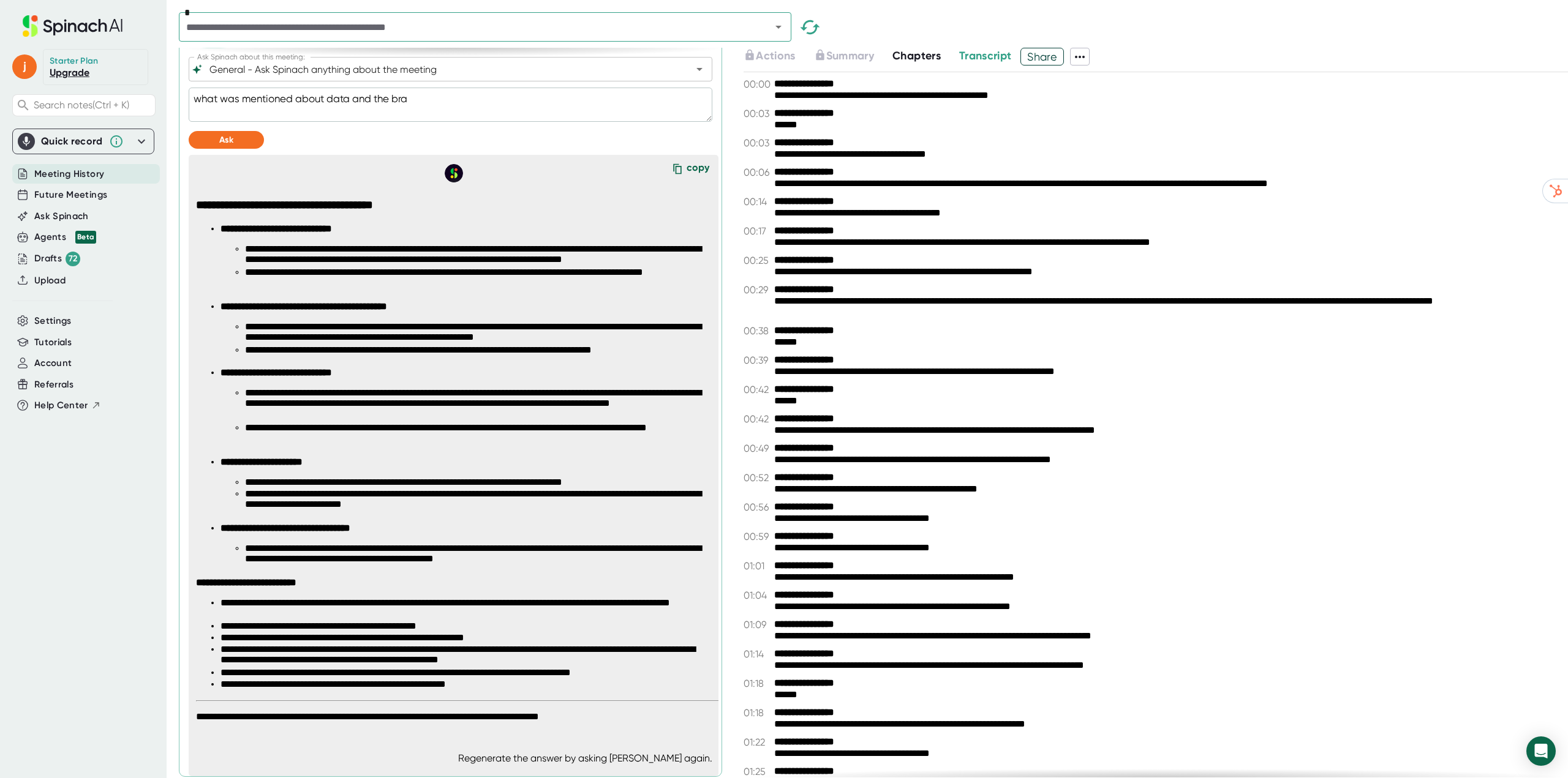
type textarea "what was mentioned about data and the bran"
type textarea "x"
type textarea "what was mentioned about data and the brand"
type textarea "x"
type textarea "what was mentioned about data and the brand"
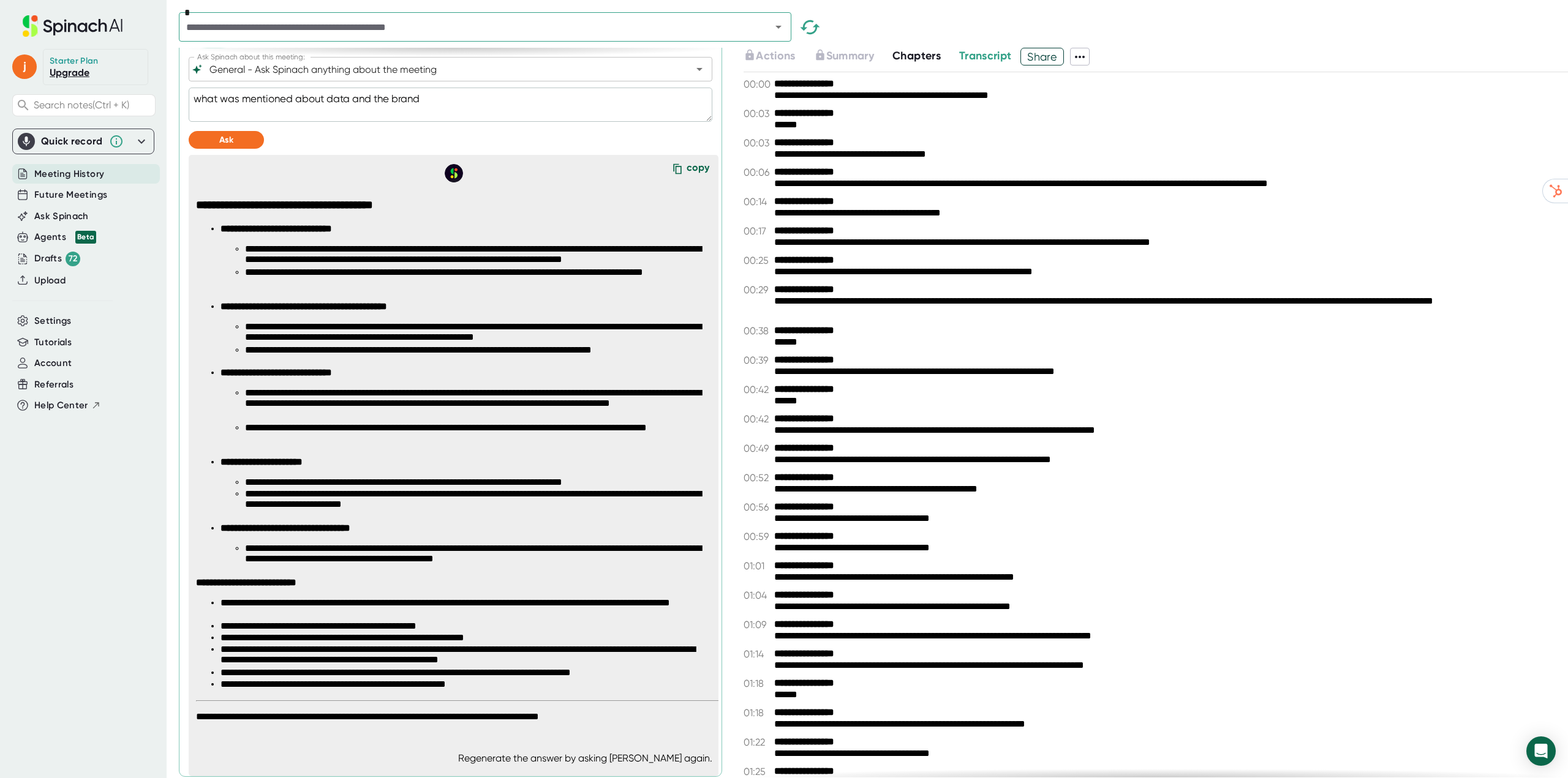
type textarea "x"
type textarea "what was mentioned about data and the brand"
type textarea "x"
type textarea "what was mentioned about data and the brand"
click at [240, 141] on button "Ask" at bounding box center [226, 140] width 75 height 18
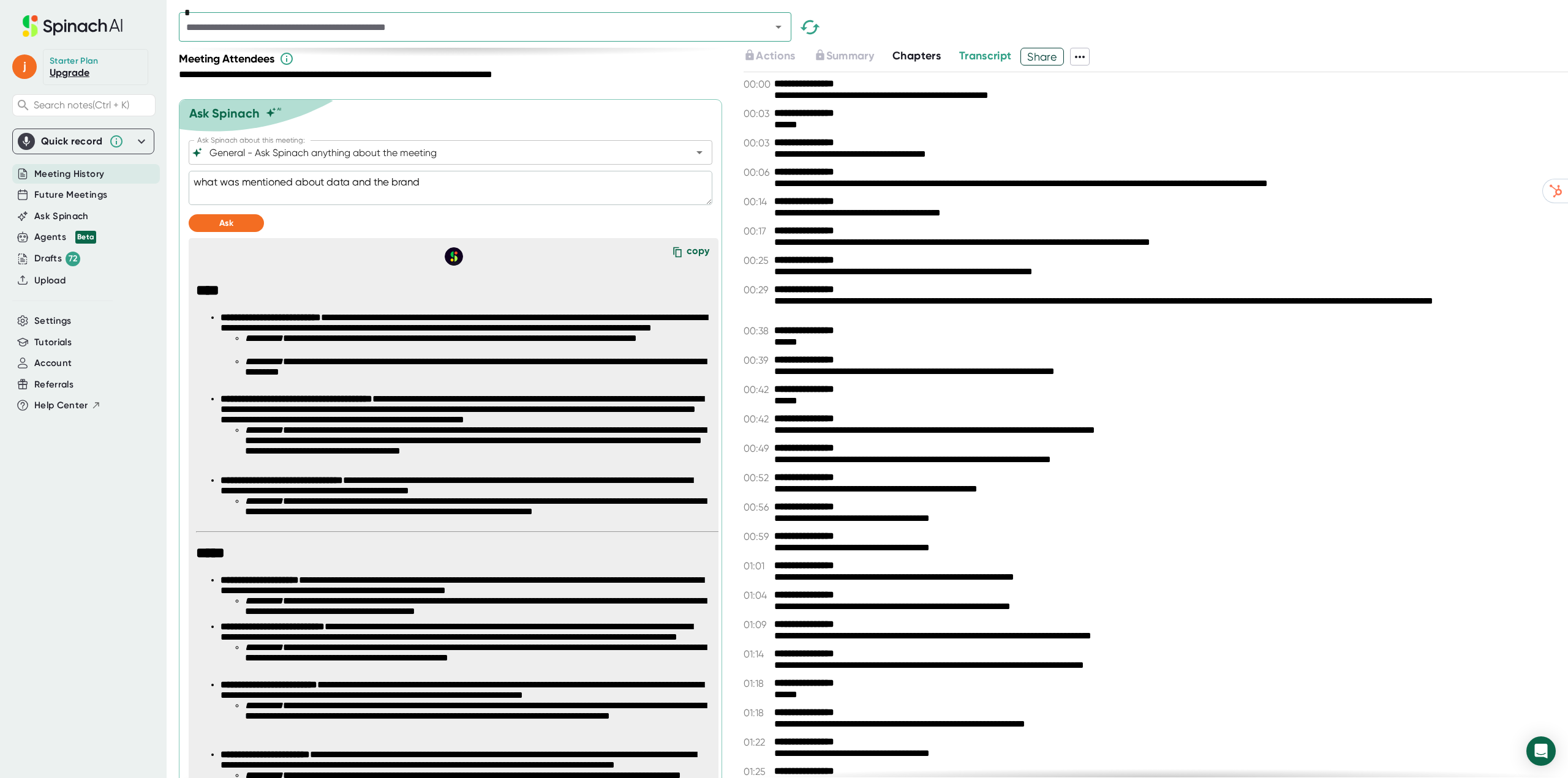
scroll to position [161, 0]
type textarea "x"
